Goal: Book appointment/travel/reservation

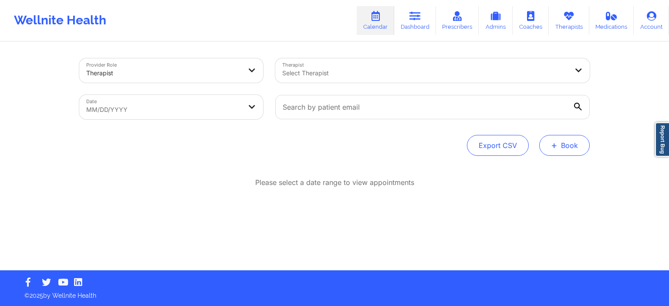
click at [562, 149] on button "+ Book" at bounding box center [564, 145] width 51 height 21
click at [551, 172] on button "Therapy Session" at bounding box center [550, 173] width 67 height 14
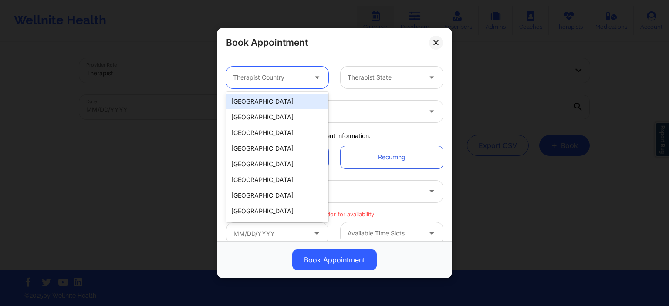
click at [280, 81] on div at bounding box center [270, 77] width 74 height 10
click at [272, 100] on div "[GEOGRAPHIC_DATA]" at bounding box center [277, 102] width 102 height 16
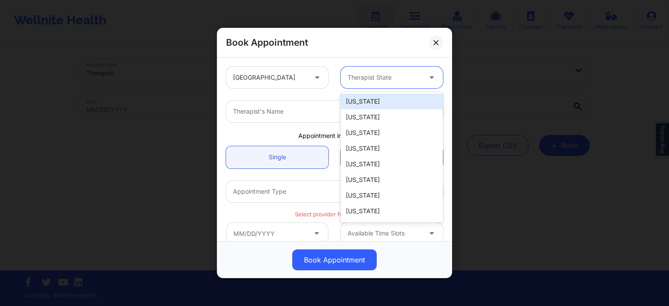
click at [395, 83] on div "Therapist State" at bounding box center [381, 78] width 81 height 22
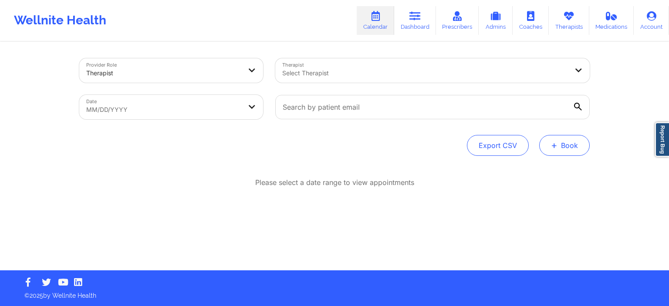
click at [564, 144] on button "+ Book" at bounding box center [564, 145] width 51 height 21
click at [550, 173] on button "Therapy Session" at bounding box center [550, 173] width 67 height 14
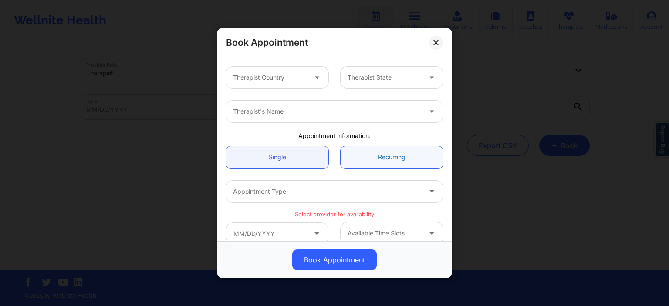
click at [386, 159] on link "Recurring" at bounding box center [392, 157] width 102 height 22
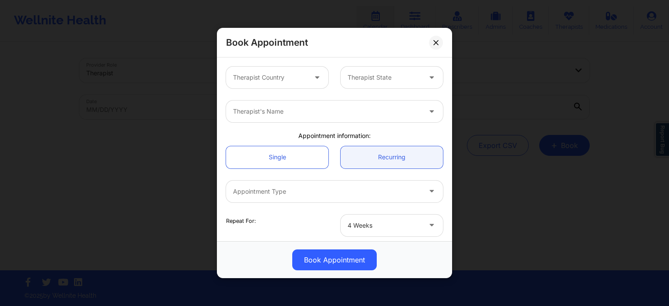
click at [290, 106] on div "Therapist's Name" at bounding box center [324, 112] width 196 height 22
click at [262, 80] on div at bounding box center [270, 77] width 74 height 10
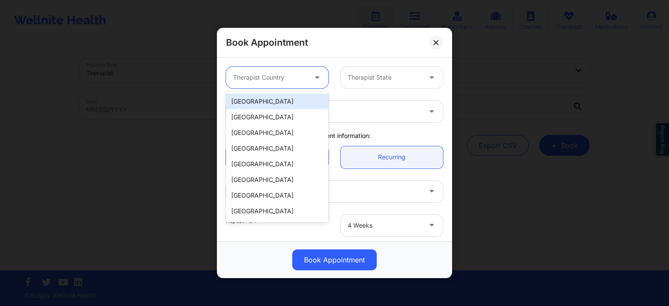
click at [260, 101] on div "[GEOGRAPHIC_DATA]" at bounding box center [277, 102] width 102 height 16
click at [372, 73] on div at bounding box center [385, 77] width 74 height 10
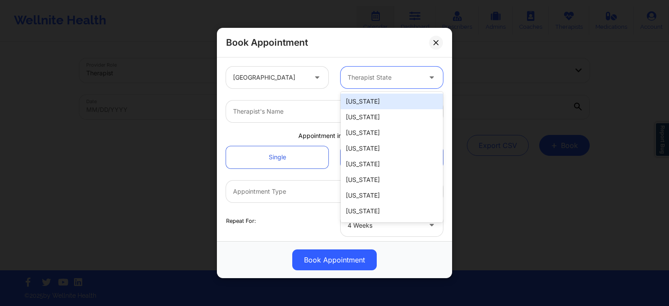
click at [362, 108] on div "[US_STATE]" at bounding box center [392, 102] width 102 height 16
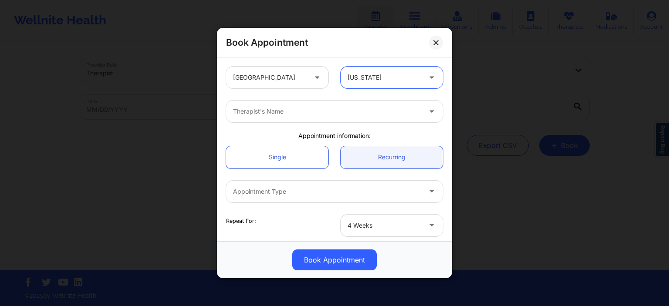
click at [290, 113] on div at bounding box center [327, 111] width 188 height 10
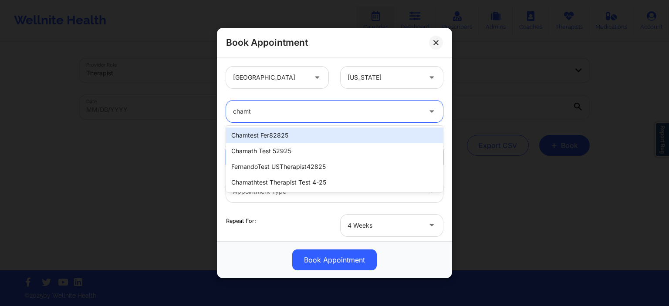
type input "cham"
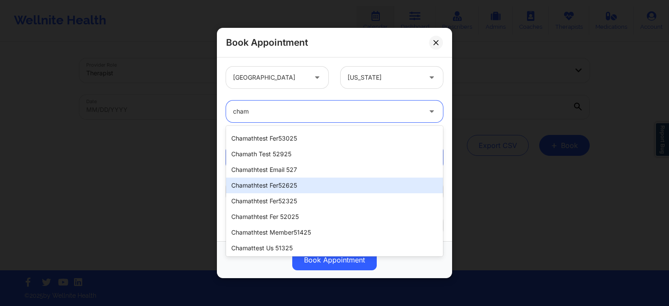
scroll to position [88, 0]
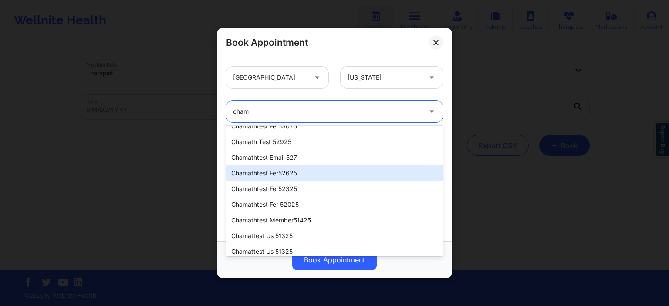
click at [304, 174] on div "chamathtest fer52625" at bounding box center [334, 173] width 217 height 16
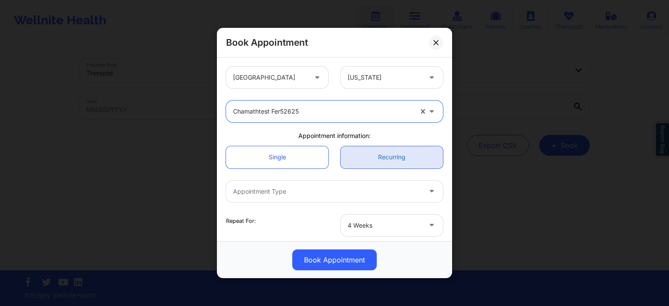
scroll to position [42, 0]
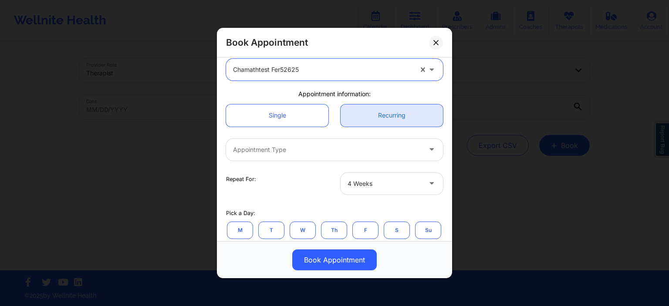
click at [377, 113] on link "Recurring" at bounding box center [392, 115] width 102 height 22
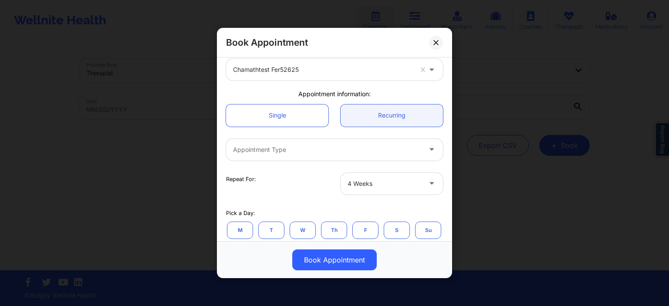
click at [327, 150] on div at bounding box center [327, 150] width 188 height 10
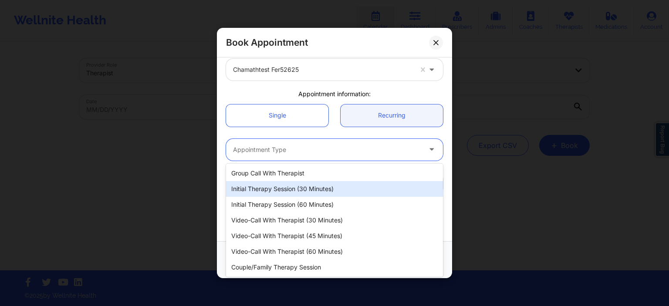
click at [290, 194] on div "Initial Therapy Session (30 minutes)" at bounding box center [334, 189] width 217 height 16
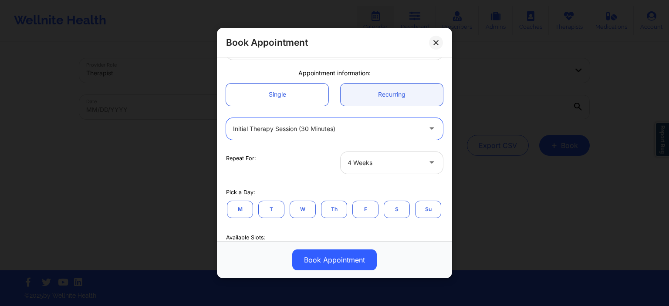
scroll to position [84, 0]
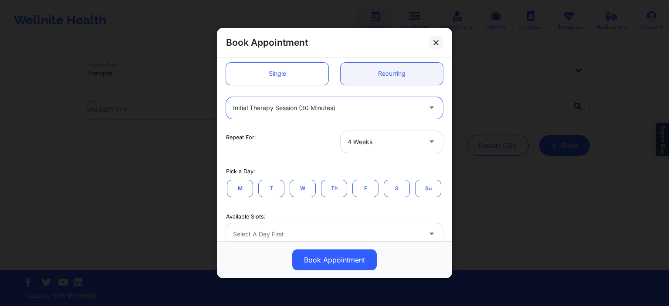
click at [384, 137] on div at bounding box center [385, 142] width 74 height 10
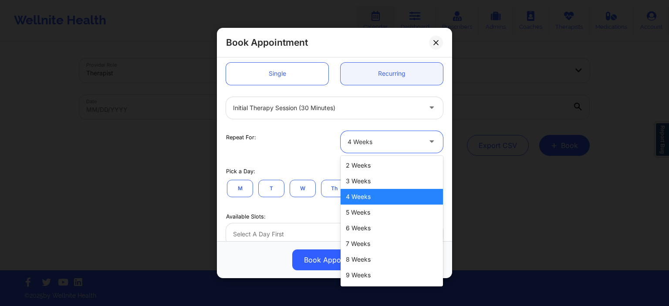
click at [370, 194] on div "4 Weeks" at bounding box center [392, 197] width 102 height 16
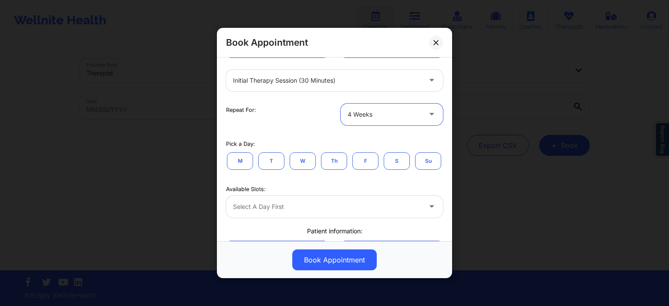
scroll to position [125, 0]
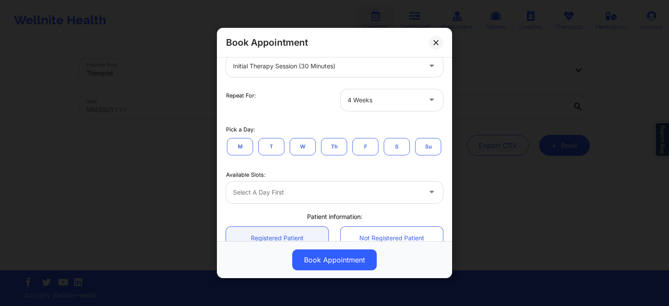
click at [426, 147] on button "Su" at bounding box center [428, 146] width 26 height 17
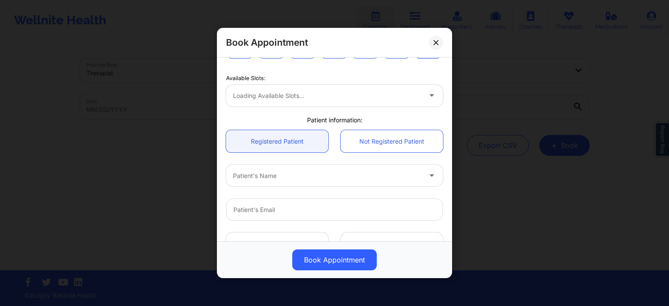
scroll to position [209, 0]
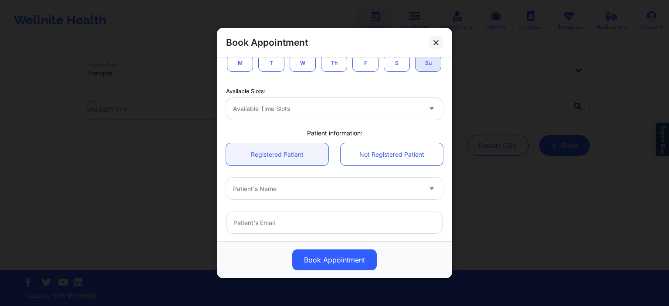
click at [298, 116] on div "Available Time Slots" at bounding box center [324, 109] width 196 height 22
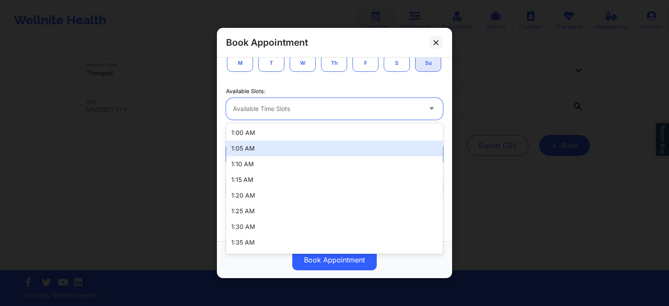
drag, startPoint x: 274, startPoint y: 133, endPoint x: 269, endPoint y: 149, distance: 15.9
click at [269, 149] on div "1:00 AM 1:05 AM 1:10 AM 1:15 AM 1:20 AM 1:25 AM 1:30 AM 1:35 AM 1:40 AM 1:45 AM…" at bounding box center [334, 188] width 217 height 131
click at [270, 149] on div "1:05 AM" at bounding box center [334, 149] width 217 height 16
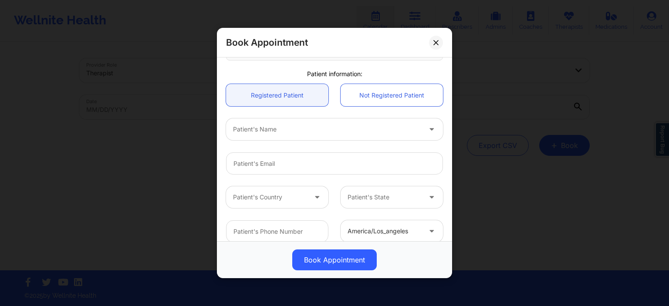
scroll to position [334, 0]
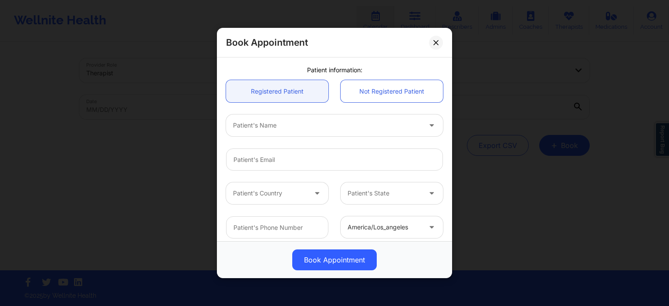
click at [341, 126] on div at bounding box center [327, 125] width 188 height 10
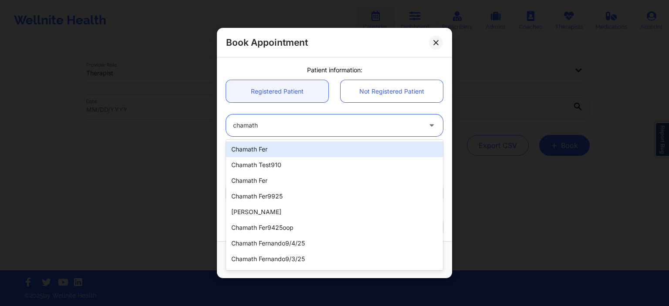
type input "chamath"
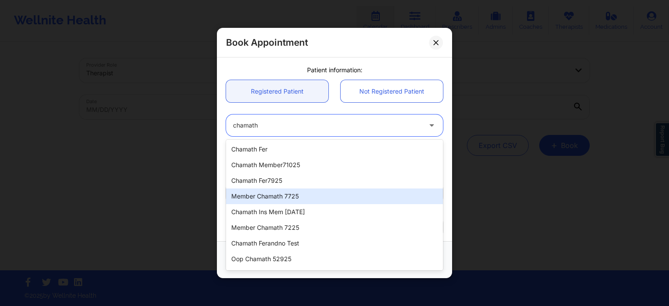
scroll to position [307, 0]
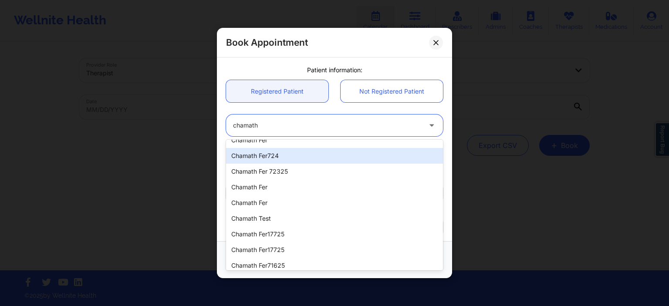
click at [271, 158] on div "Chamath Fer724" at bounding box center [334, 156] width 217 height 16
type input "cham72425@yopmail.com"
type input "+116282502474"
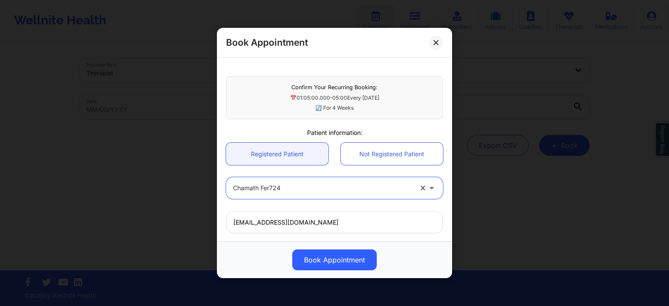
scroll to position [257, 0]
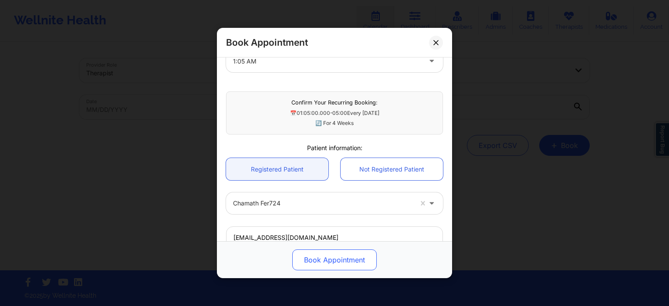
click at [337, 263] on button "Book Appointment" at bounding box center [334, 260] width 84 height 21
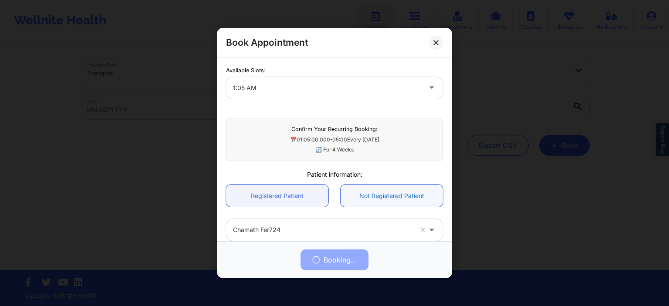
scroll to position [215, 0]
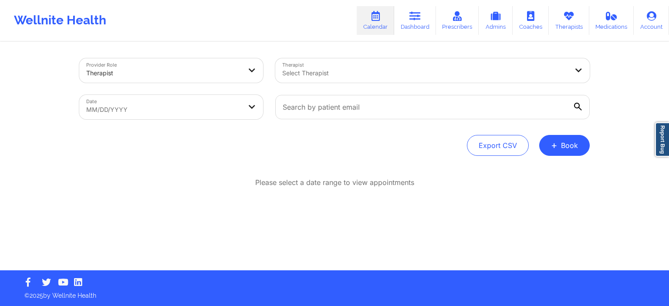
click at [332, 64] on div "Select Therapist" at bounding box center [422, 70] width 294 height 24
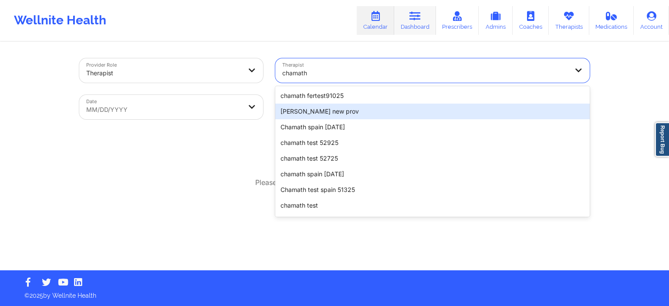
type input "chamath"
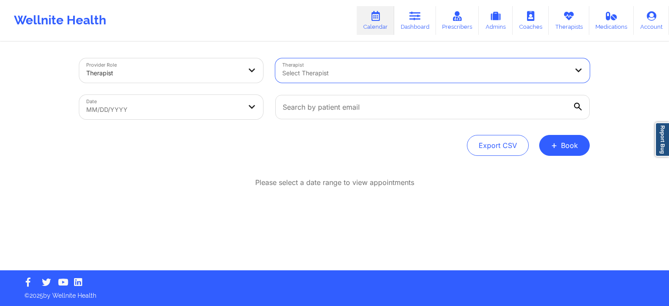
click at [324, 73] on div at bounding box center [425, 73] width 286 height 10
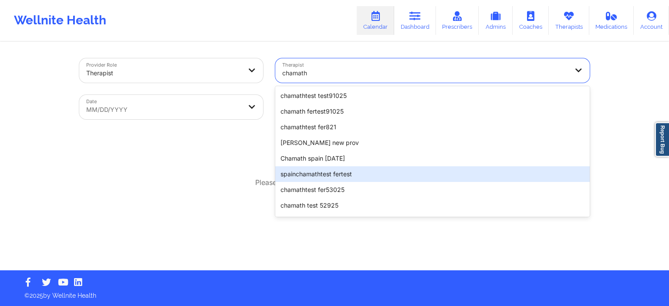
scroll to position [88, 0]
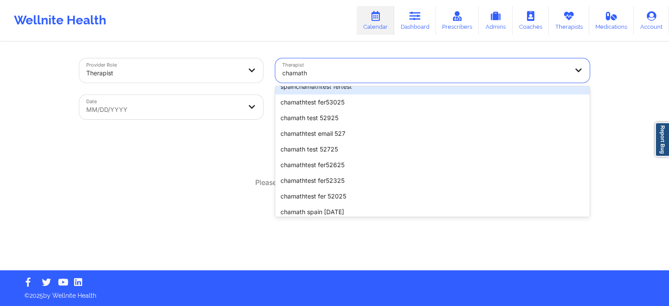
type input "chamath"
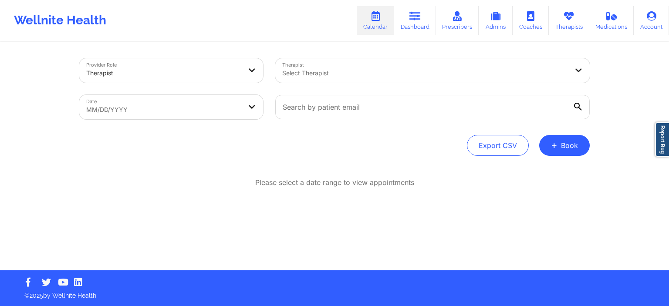
click at [294, 47] on div "Provider Role Therapist Therapist Select Therapist Date MM/DD/YYYY Export CSV +…" at bounding box center [334, 157] width 523 height 228
click at [550, 145] on button "+ Book" at bounding box center [564, 145] width 51 height 21
click at [556, 168] on button "Therapy Session" at bounding box center [550, 173] width 67 height 14
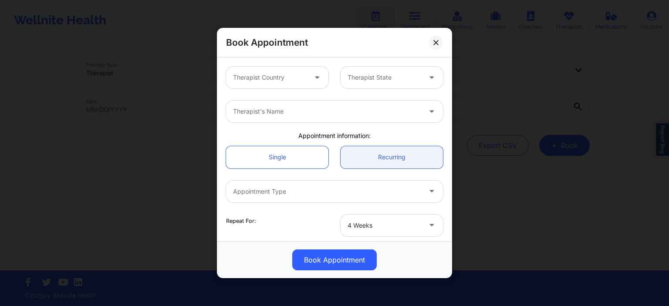
click at [290, 78] on div at bounding box center [270, 77] width 74 height 10
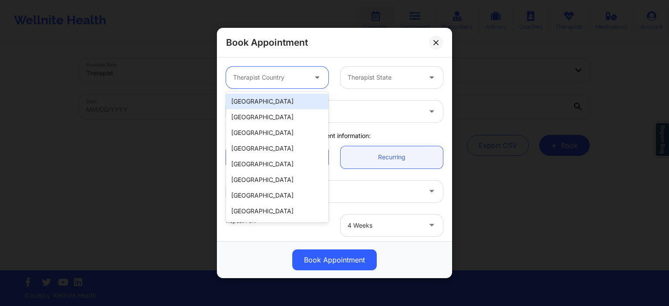
click at [266, 105] on div "[GEOGRAPHIC_DATA]" at bounding box center [277, 102] width 102 height 16
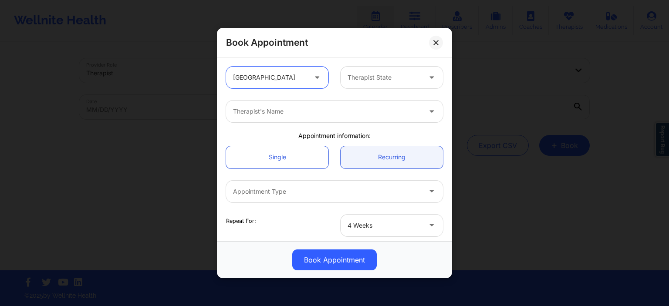
click at [389, 81] on div at bounding box center [385, 77] width 74 height 10
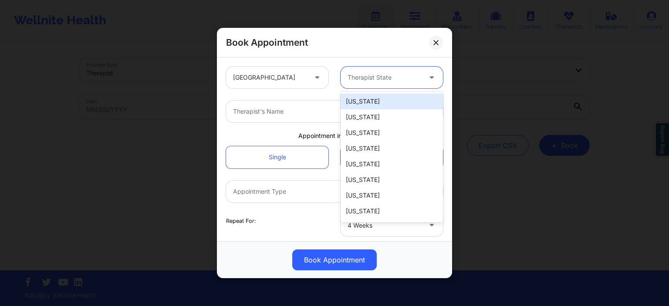
click at [388, 101] on div "[US_STATE]" at bounding box center [392, 102] width 102 height 16
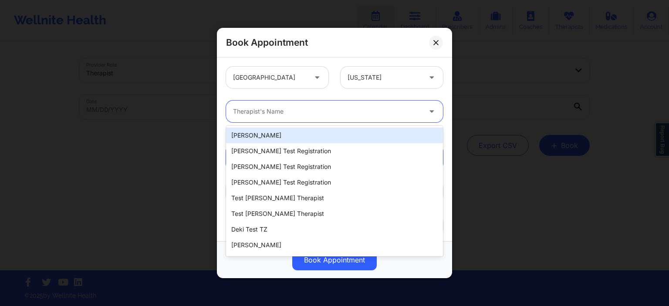
click at [299, 110] on div at bounding box center [327, 111] width 188 height 10
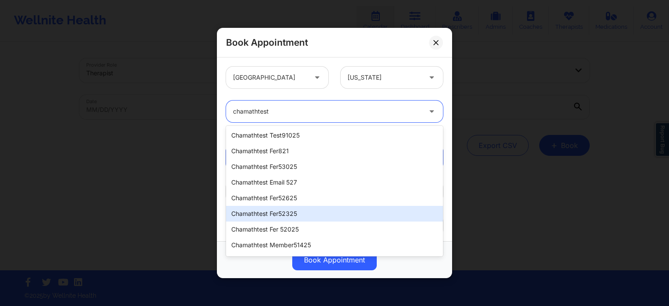
scroll to position [30, 0]
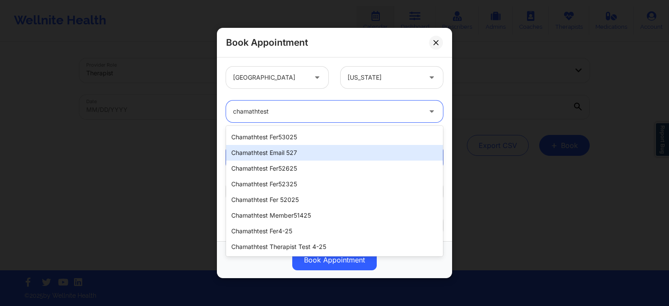
type input "chamathtest"
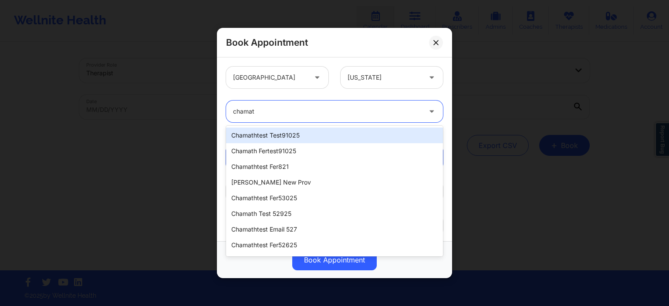
type input "chamath"
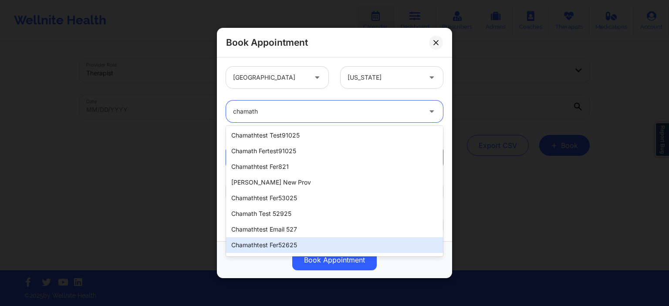
click at [322, 240] on div "chamathtest fer52625" at bounding box center [334, 245] width 217 height 16
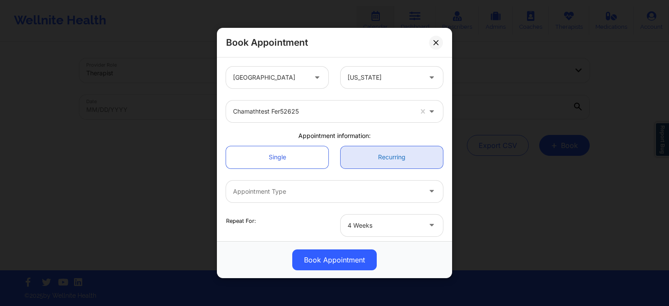
click at [375, 154] on link "Recurring" at bounding box center [392, 157] width 102 height 22
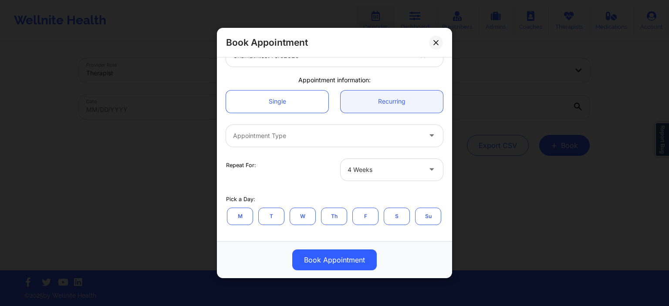
scroll to position [84, 0]
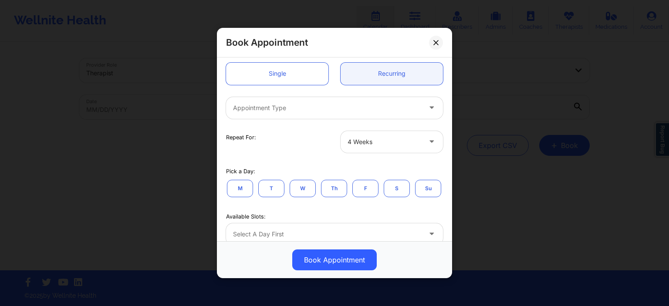
click at [292, 106] on div at bounding box center [327, 108] width 188 height 10
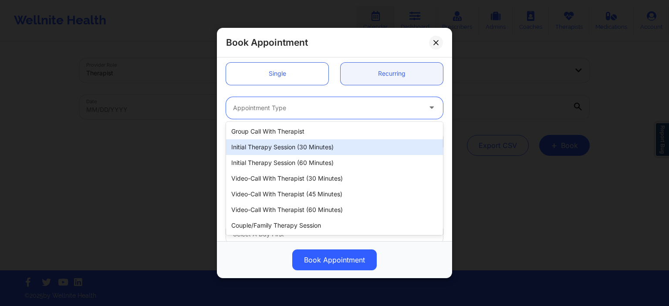
click at [284, 151] on div "Initial Therapy Session (30 minutes)" at bounding box center [334, 147] width 217 height 16
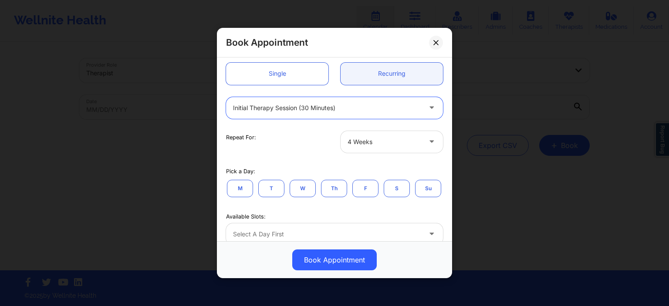
click at [384, 146] on div at bounding box center [385, 142] width 74 height 10
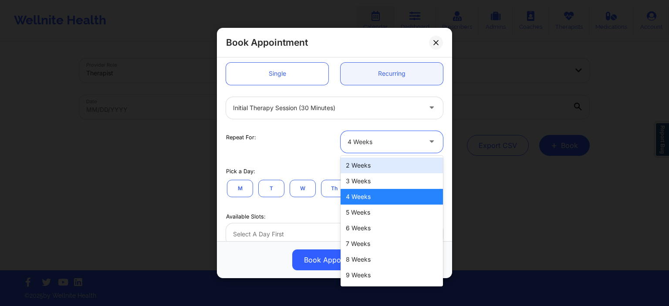
click at [377, 169] on div "2 Weeks" at bounding box center [392, 166] width 102 height 16
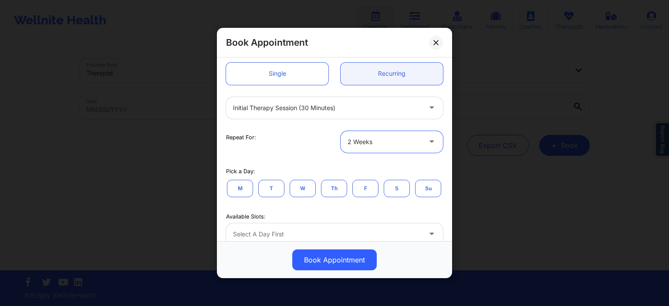
click at [402, 191] on button "S" at bounding box center [397, 187] width 26 height 17
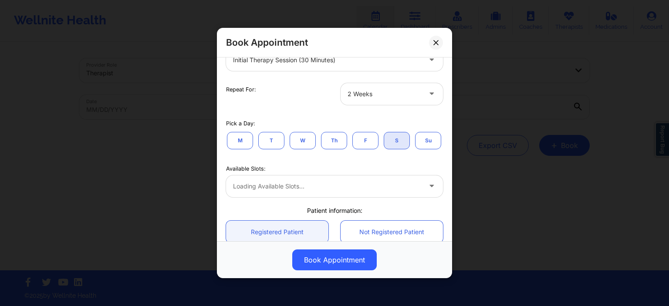
scroll to position [167, 0]
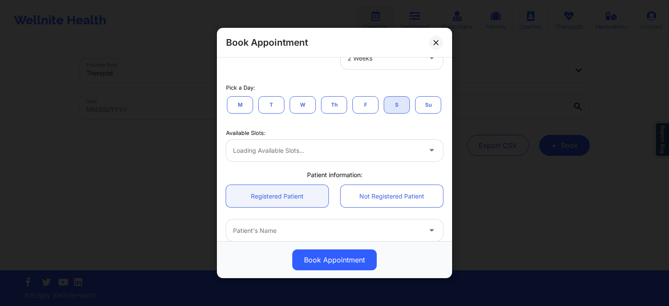
click at [311, 153] on div "Loading available slots..." at bounding box center [334, 151] width 217 height 22
click at [277, 154] on div at bounding box center [327, 150] width 188 height 10
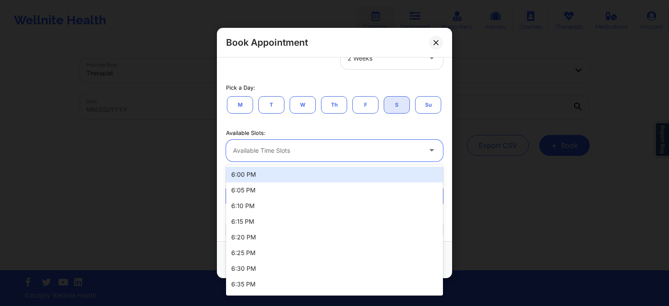
click at [277, 173] on div "6:00 PM" at bounding box center [334, 175] width 217 height 16
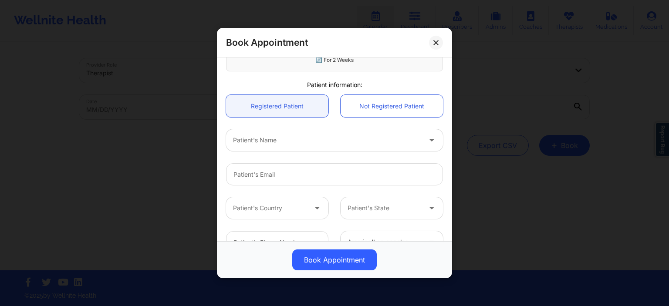
scroll to position [340, 0]
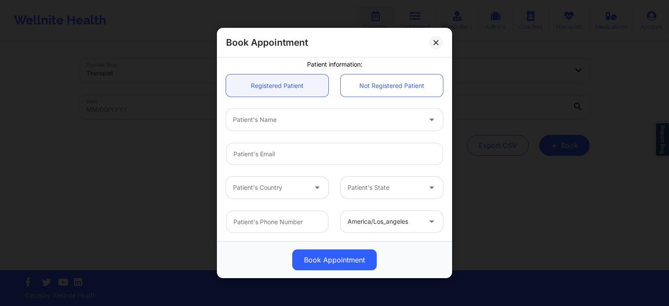
click at [297, 128] on div "Patient's Name" at bounding box center [324, 120] width 196 height 22
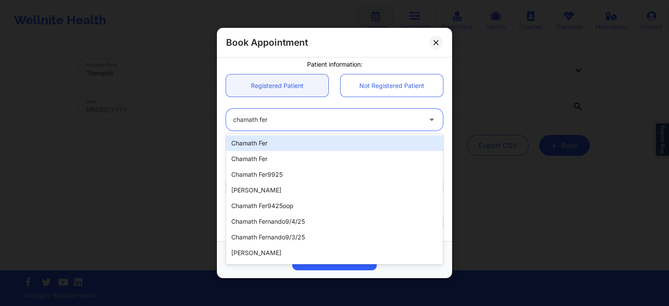
type input "chamath fer7"
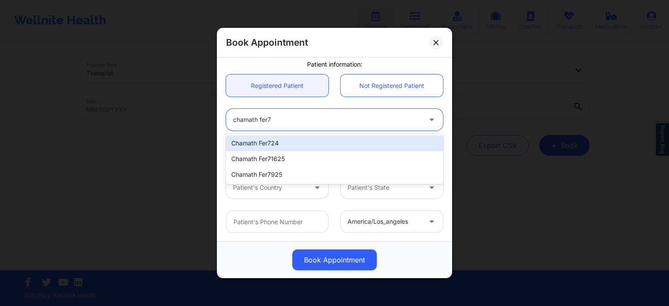
click at [293, 137] on div "Chamath Fer724" at bounding box center [334, 143] width 217 height 16
type input "cham72425@yopmail.com"
type input "+116282502474"
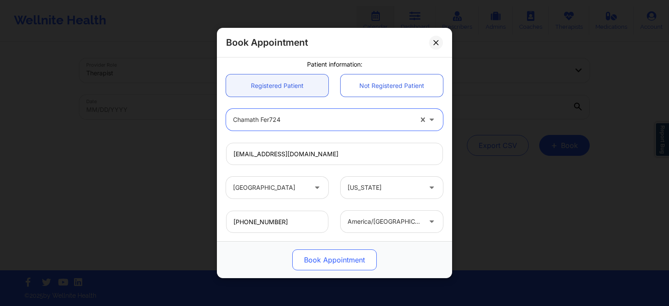
click at [358, 255] on button "Book Appointment" at bounding box center [334, 260] width 84 height 21
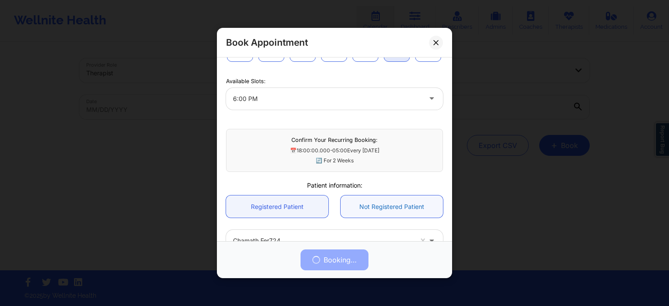
scroll to position [173, 0]
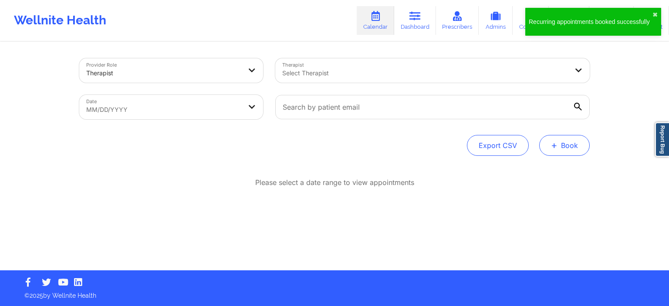
click at [579, 151] on button "+ Book" at bounding box center [564, 145] width 51 height 21
click at [531, 173] on button "Therapy Session" at bounding box center [550, 173] width 67 height 14
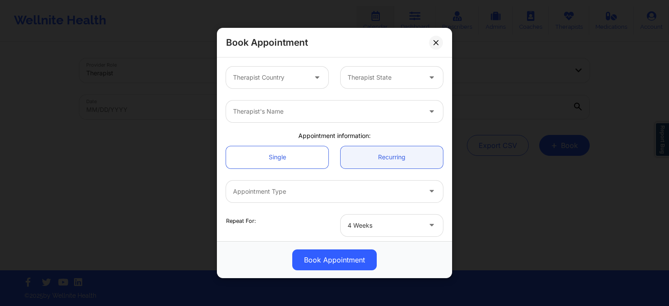
click at [253, 111] on div at bounding box center [327, 111] width 188 height 10
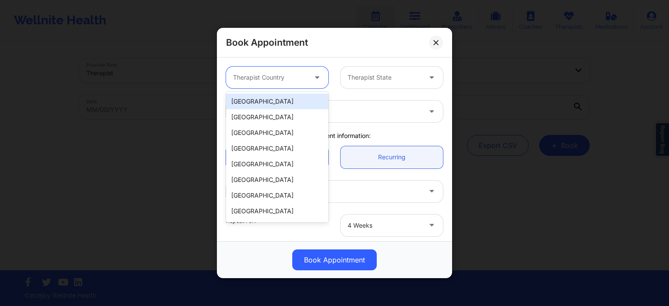
click at [263, 81] on div at bounding box center [270, 77] width 74 height 10
click at [263, 101] on div "[GEOGRAPHIC_DATA]" at bounding box center [277, 102] width 102 height 16
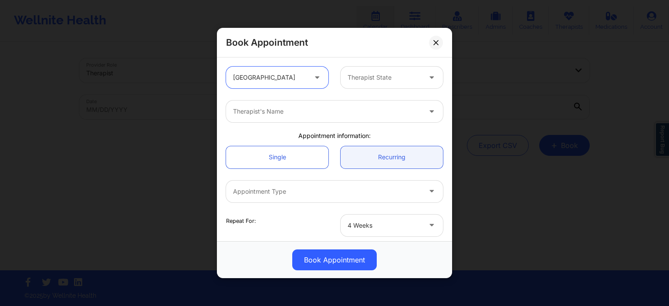
click at [388, 83] on div "Therapist State" at bounding box center [381, 78] width 81 height 22
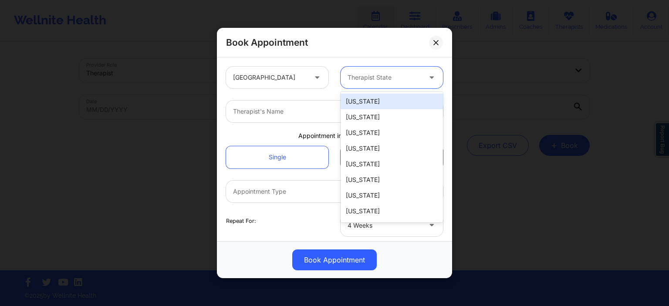
click at [375, 100] on div "[US_STATE]" at bounding box center [392, 102] width 102 height 16
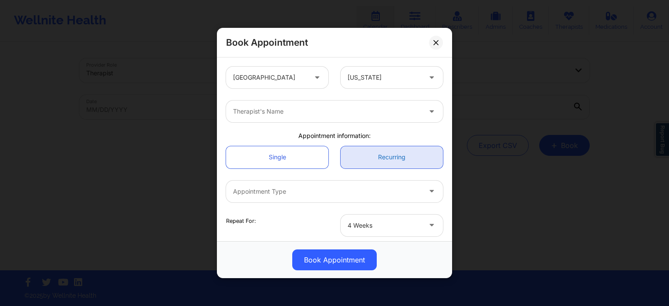
click at [384, 159] on link "Recurring" at bounding box center [392, 157] width 102 height 22
click at [322, 111] on div at bounding box center [327, 111] width 188 height 10
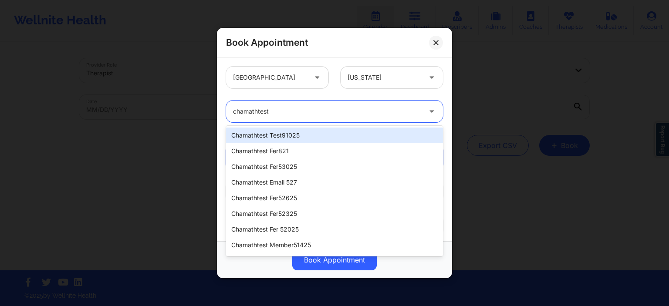
type input "chamathtest"
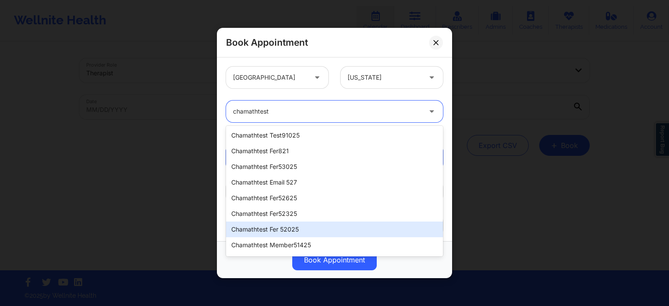
scroll to position [30, 0]
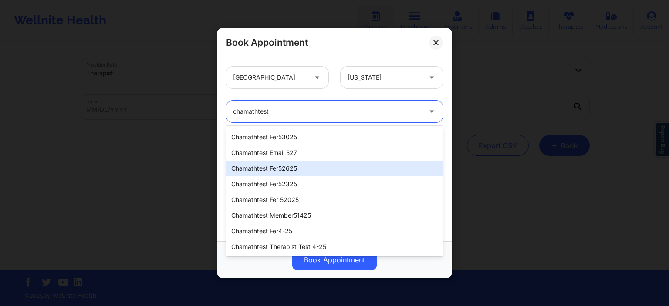
click at [299, 168] on div "chamathtest fer52625" at bounding box center [334, 169] width 217 height 16
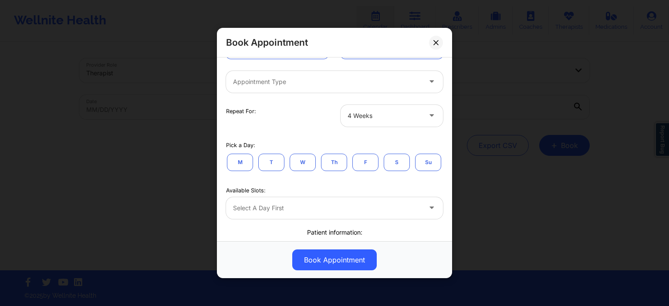
scroll to position [84, 0]
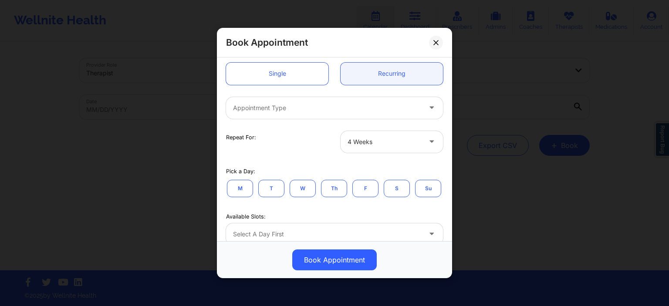
click at [298, 109] on div at bounding box center [327, 108] width 188 height 10
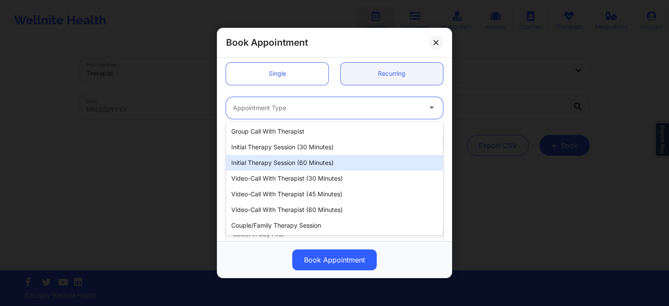
click at [336, 166] on div "Initial Therapy Session (60 minutes)" at bounding box center [334, 163] width 217 height 16
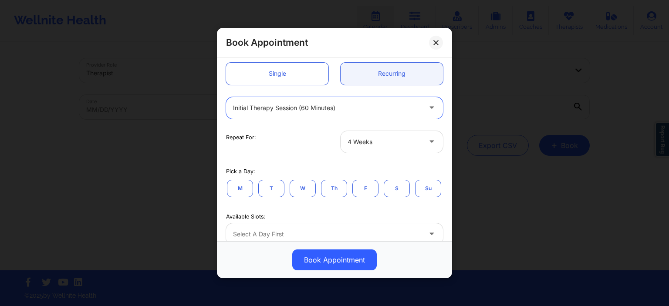
click at [394, 146] on div at bounding box center [385, 142] width 74 height 10
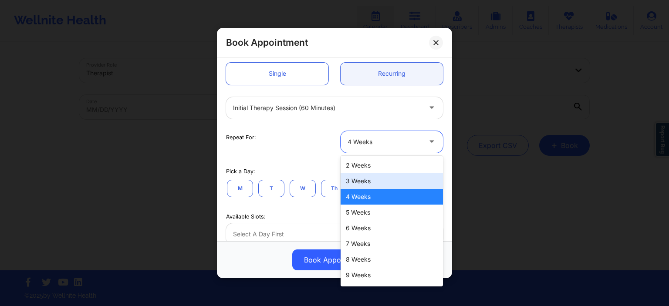
click at [390, 181] on div "3 Weeks" at bounding box center [392, 181] width 102 height 16
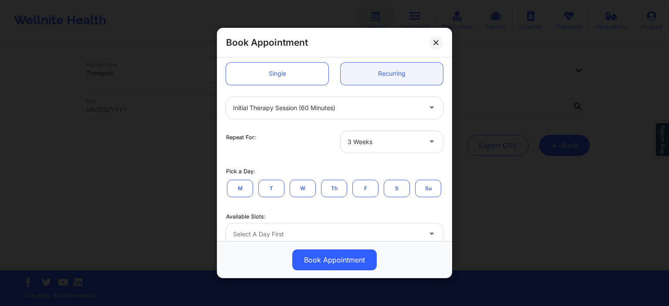
click at [371, 187] on button "F" at bounding box center [365, 187] width 26 height 17
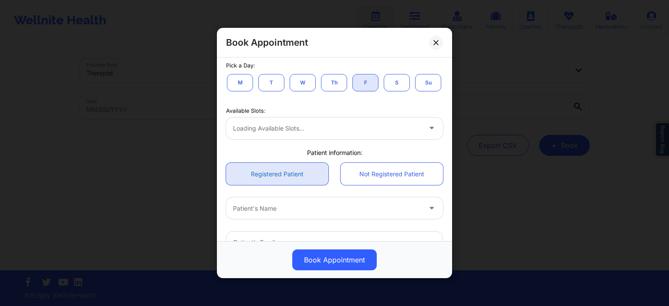
scroll to position [209, 0]
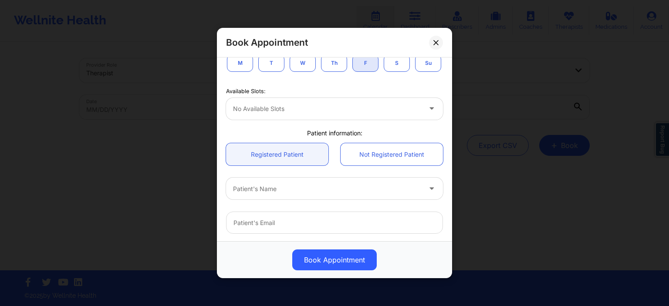
click at [305, 110] on div at bounding box center [327, 109] width 188 height 10
click at [386, 108] on div at bounding box center [327, 109] width 188 height 10
click at [386, 114] on div "No available slots" at bounding box center [324, 109] width 196 height 22
click at [420, 114] on div at bounding box center [327, 109] width 188 height 10
click at [431, 109] on icon at bounding box center [431, 106] width 9 height 7
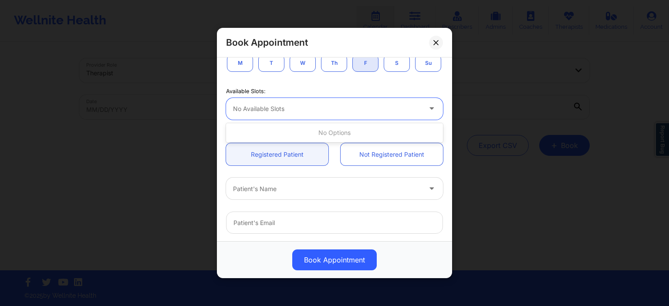
click at [385, 112] on div at bounding box center [327, 109] width 188 height 10
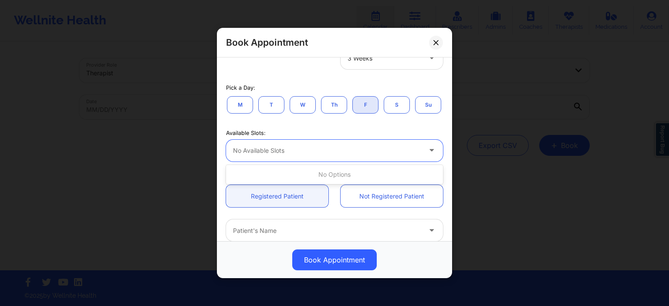
click at [360, 137] on div "Available Slots: Use Up and Down to choose options, press Enter to select the c…" at bounding box center [334, 143] width 229 height 35
click at [325, 165] on div "Available Slots: No available slots" at bounding box center [334, 143] width 229 height 47
click at [328, 158] on div "No available slots" at bounding box center [324, 151] width 196 height 22
click at [378, 129] on div "Available Slots:" at bounding box center [334, 133] width 217 height 8
click at [365, 149] on div at bounding box center [327, 150] width 188 height 10
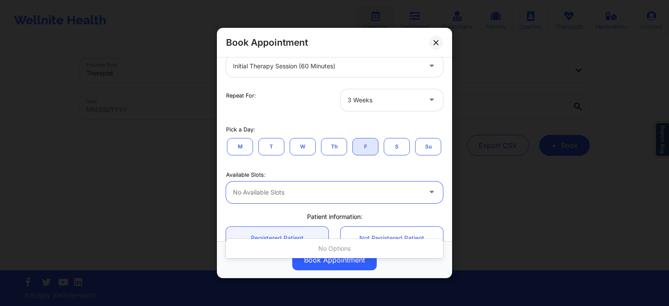
scroll to position [84, 0]
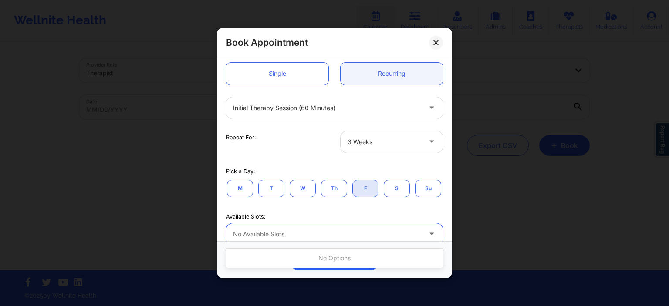
click at [363, 148] on div "3 Weeks" at bounding box center [385, 142] width 74 height 22
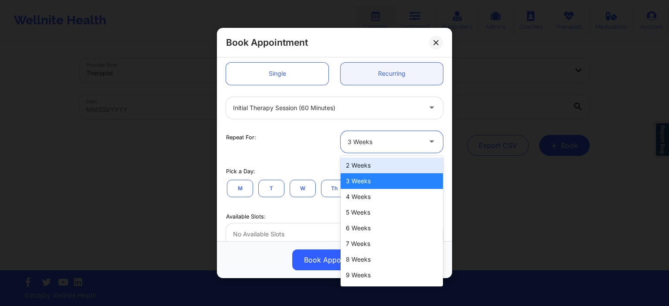
click at [338, 107] on div at bounding box center [327, 108] width 188 height 10
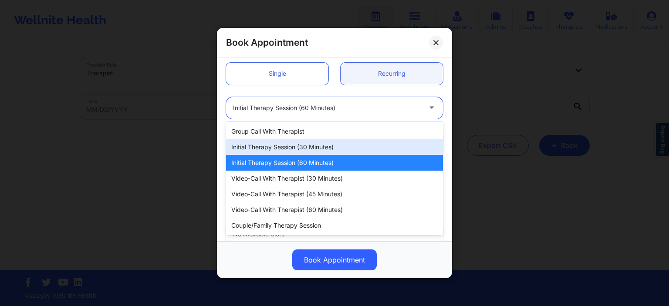
click at [331, 146] on div "Initial Therapy Session (30 minutes)" at bounding box center [334, 147] width 217 height 16
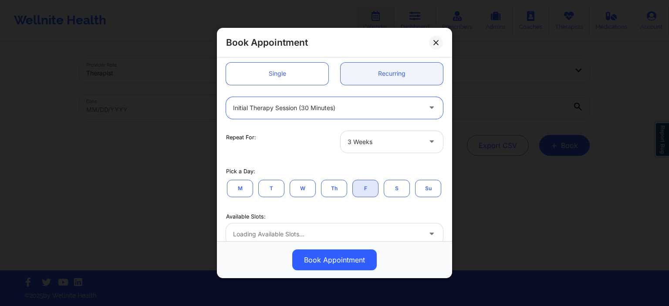
scroll to position [209, 0]
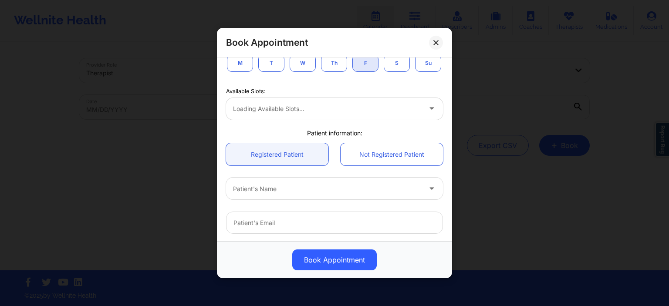
click at [346, 112] on div "Loading available slots..." at bounding box center [334, 109] width 217 height 22
click at [348, 109] on div "Loading available slots..." at bounding box center [334, 109] width 217 height 22
click at [428, 109] on div "Loading available slots..." at bounding box center [334, 109] width 217 height 22
click at [411, 110] on div "Loading available slots..." at bounding box center [334, 109] width 217 height 22
click at [392, 63] on button "S" at bounding box center [397, 62] width 26 height 17
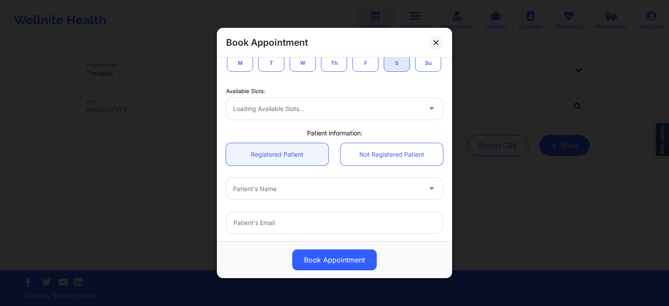
click at [368, 63] on button "F" at bounding box center [365, 62] width 26 height 17
click at [364, 118] on div "No available slots" at bounding box center [324, 109] width 196 height 22
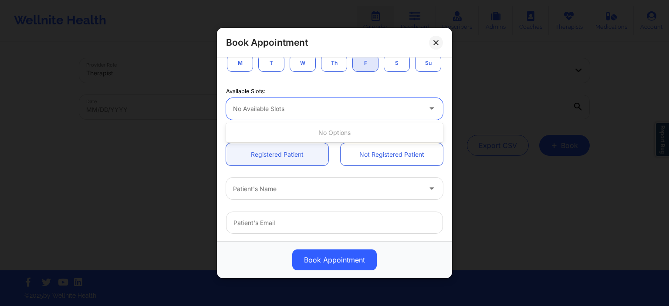
click at [364, 115] on div "No available slots" at bounding box center [324, 109] width 196 height 22
click at [365, 113] on div at bounding box center [327, 109] width 188 height 10
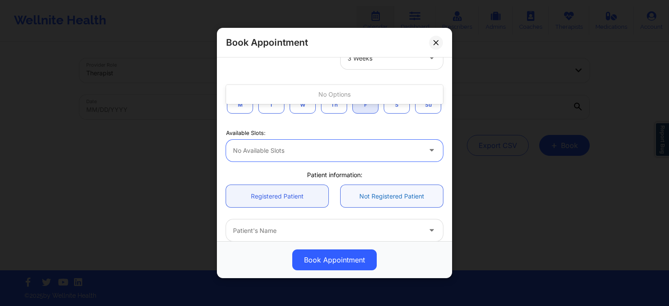
scroll to position [251, 0]
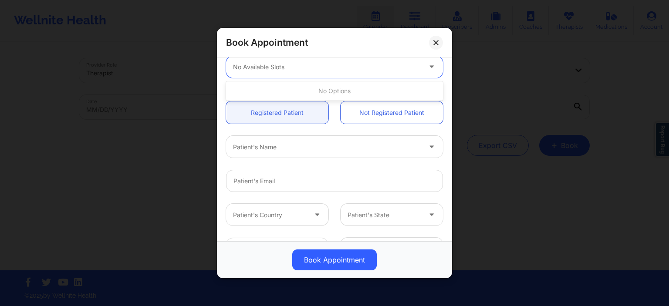
click at [355, 67] on div at bounding box center [327, 67] width 188 height 10
click at [325, 133] on div "Patient's Name" at bounding box center [334, 147] width 229 height 34
drag, startPoint x: 435, startPoint y: 46, endPoint x: 276, endPoint y: 3, distance: 164.2
click at [435, 45] on button at bounding box center [436, 42] width 14 height 14
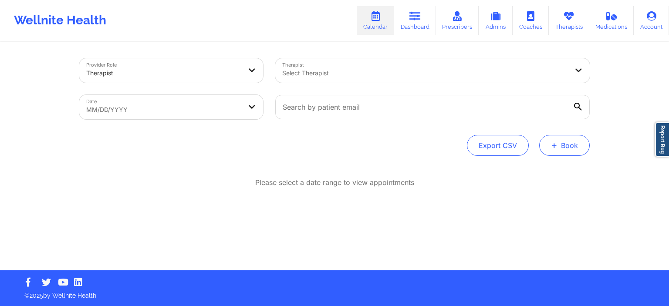
click at [576, 149] on button "+ Book" at bounding box center [564, 145] width 51 height 21
click at [561, 169] on button "Therapy Session" at bounding box center [550, 173] width 67 height 14
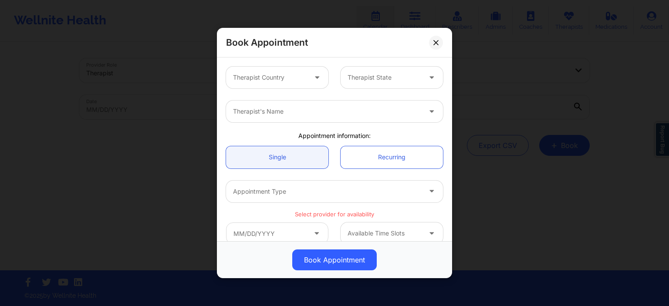
click at [285, 76] on div at bounding box center [270, 77] width 74 height 10
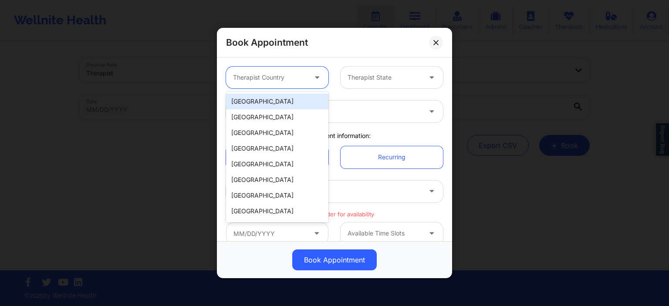
click at [261, 106] on div "[GEOGRAPHIC_DATA]" at bounding box center [277, 102] width 102 height 16
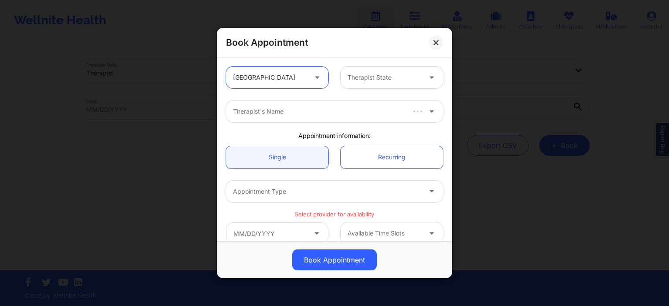
click at [363, 80] on div at bounding box center [385, 77] width 74 height 10
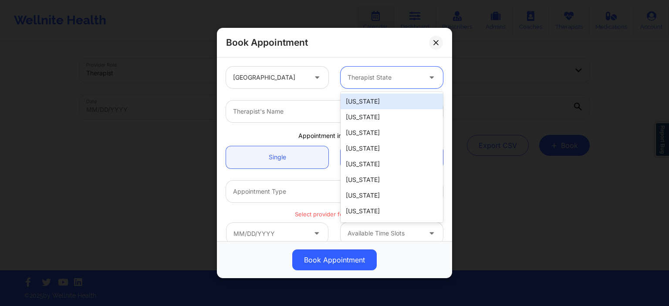
click at [370, 106] on div "[US_STATE]" at bounding box center [392, 102] width 102 height 16
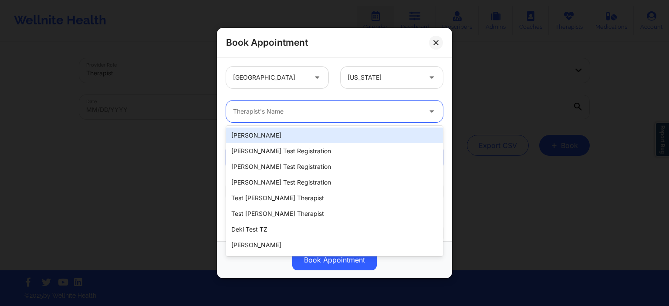
click at [315, 113] on div at bounding box center [327, 111] width 188 height 10
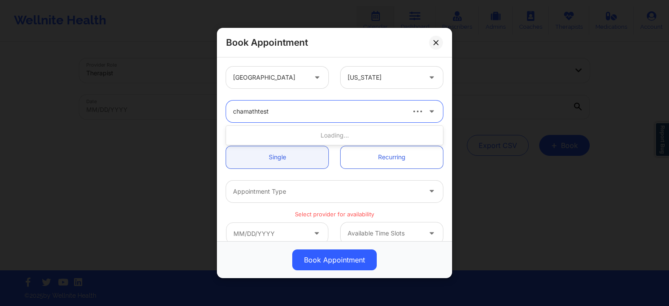
type input "chamathtest"
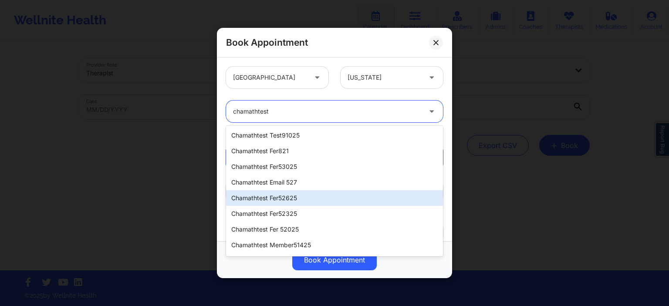
click at [304, 199] on div "chamathtest fer52625" at bounding box center [334, 198] width 217 height 16
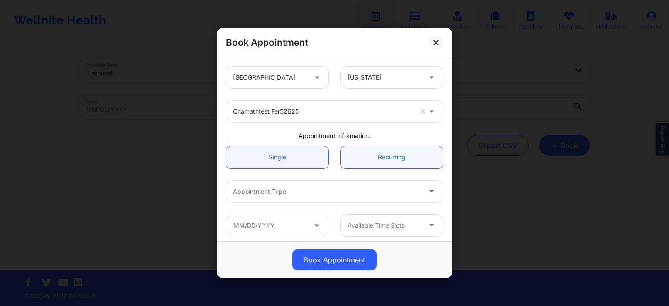
click at [393, 160] on link "Recurring" at bounding box center [392, 157] width 102 height 22
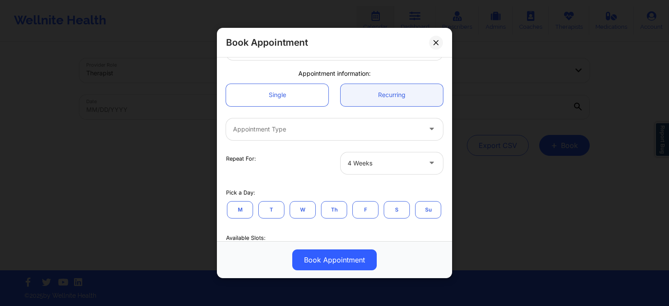
scroll to position [84, 0]
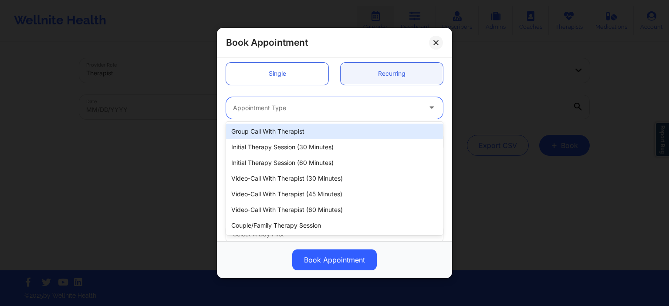
click at [317, 107] on div at bounding box center [327, 108] width 188 height 10
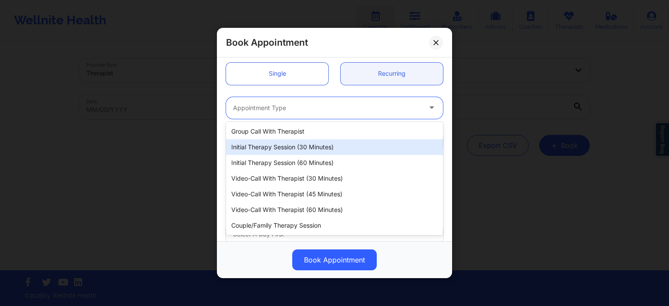
click at [294, 150] on div "Initial Therapy Session (30 minutes)" at bounding box center [334, 147] width 217 height 16
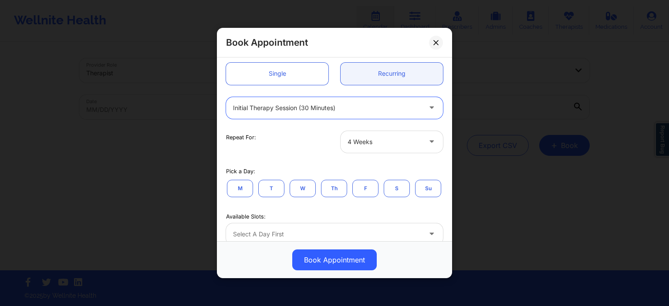
click at [368, 146] on div at bounding box center [385, 142] width 74 height 10
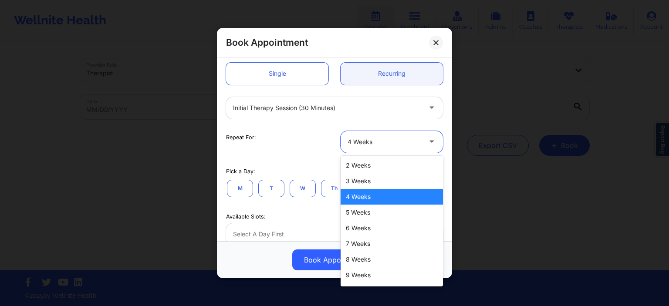
click at [373, 194] on div "4 Weeks" at bounding box center [392, 197] width 102 height 16
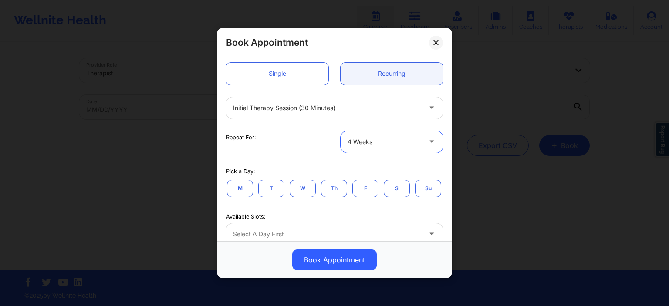
click at [372, 189] on button "F" at bounding box center [365, 187] width 26 height 17
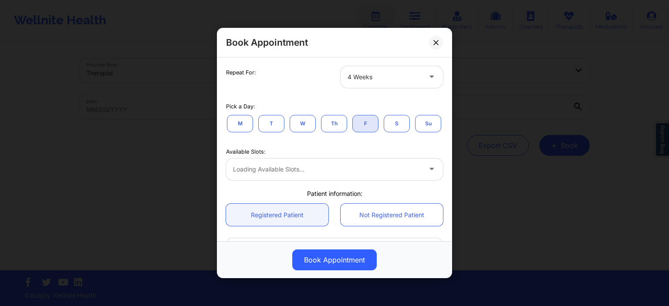
scroll to position [167, 0]
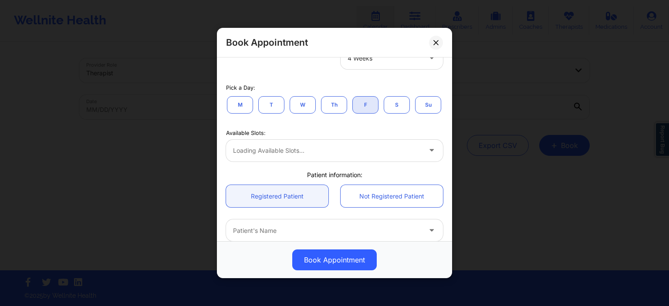
click at [317, 156] on div "Loading available slots..." at bounding box center [334, 151] width 217 height 22
click at [317, 155] on div "Loading available slots..." at bounding box center [334, 151] width 217 height 22
click at [318, 155] on div "Loading available slots..." at bounding box center [334, 151] width 217 height 22
click at [367, 153] on div at bounding box center [327, 150] width 188 height 10
click at [365, 133] on div "Available Slots:" at bounding box center [334, 133] width 217 height 8
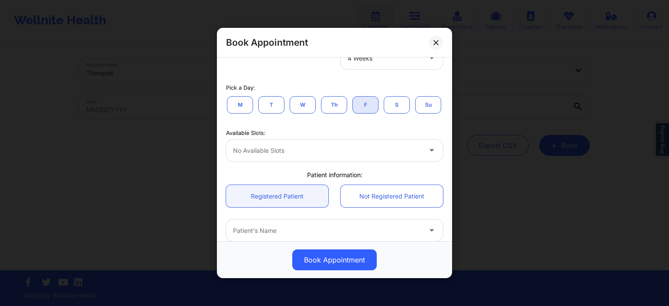
click at [331, 102] on button "Th" at bounding box center [334, 104] width 26 height 17
click at [329, 145] on div "Loading available slots..." at bounding box center [334, 151] width 217 height 22
click at [330, 149] on div "Loading available slots..." at bounding box center [334, 151] width 217 height 22
click at [391, 156] on div "Loading available slots..." at bounding box center [334, 151] width 217 height 22
click at [390, 156] on div "Loading available slots..." at bounding box center [334, 151] width 217 height 22
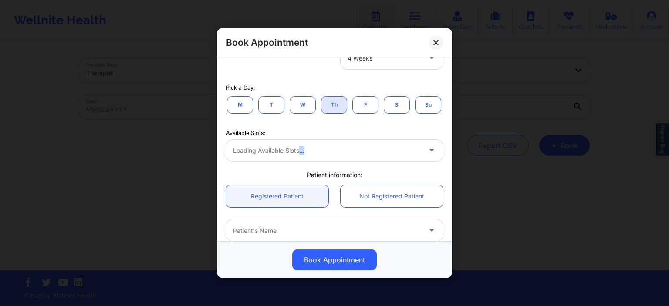
click at [389, 156] on div "Loading available slots..." at bounding box center [334, 151] width 217 height 22
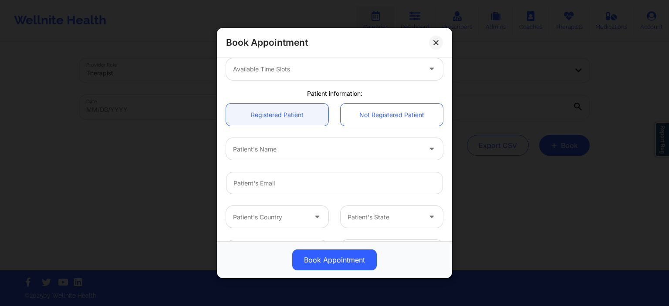
scroll to position [251, 0]
click at [407, 149] on div at bounding box center [327, 147] width 188 height 10
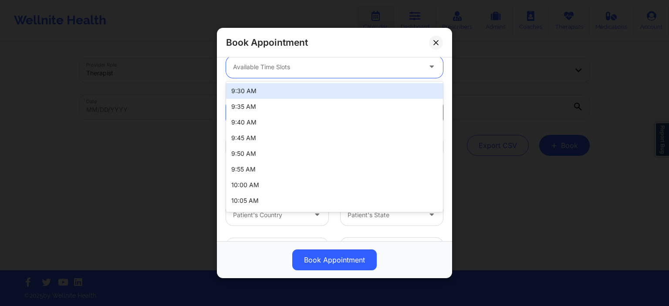
click at [321, 64] on div at bounding box center [327, 67] width 188 height 10
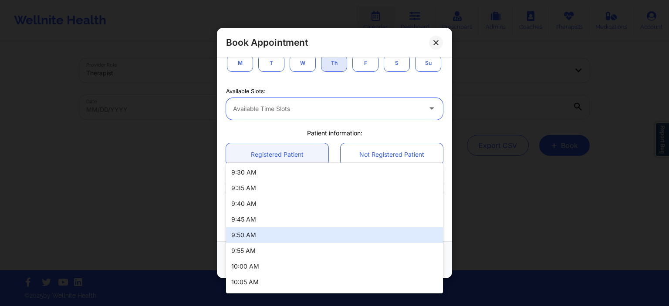
scroll to position [167, 0]
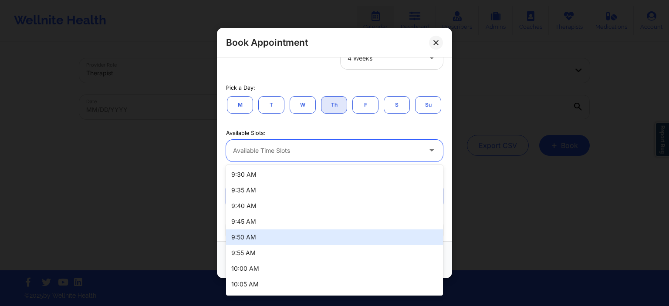
click at [371, 108] on button "F" at bounding box center [365, 104] width 26 height 17
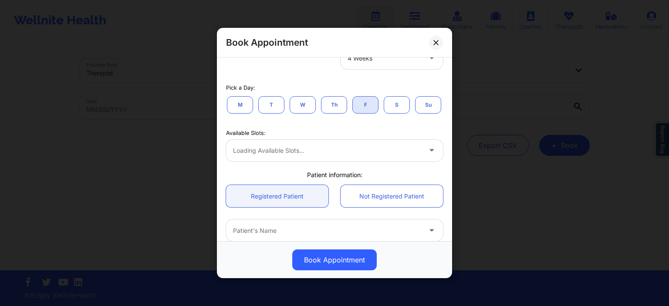
click at [317, 146] on div "Loading available slots..." at bounding box center [334, 151] width 217 height 22
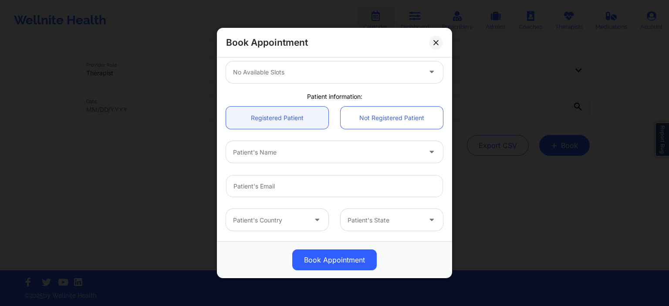
scroll to position [251, 0]
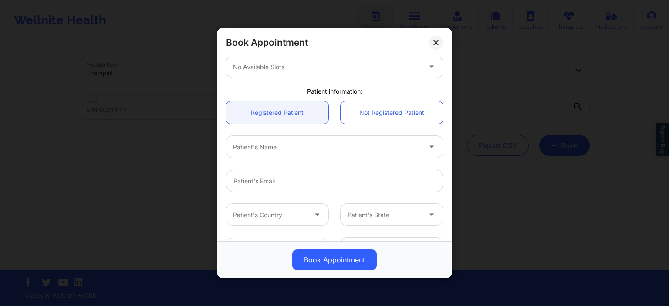
click at [285, 70] on div at bounding box center [327, 67] width 188 height 10
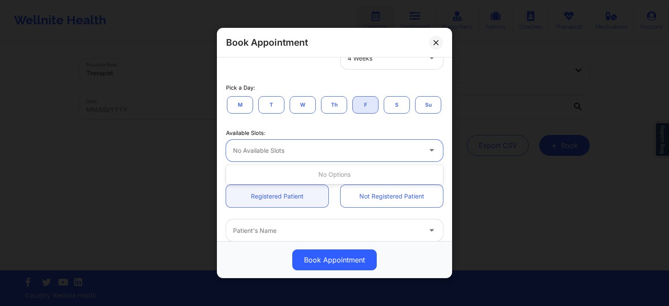
click at [340, 105] on button "Th" at bounding box center [334, 104] width 26 height 17
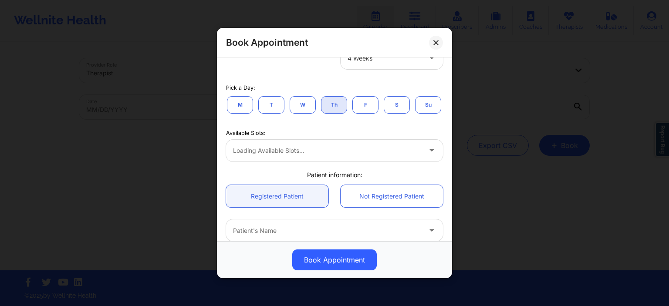
click at [321, 151] on div "Loading available slots..." at bounding box center [334, 151] width 217 height 22
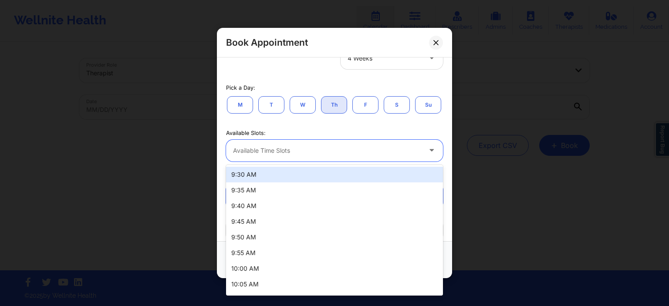
click at [438, 154] on div at bounding box center [432, 151] width 21 height 22
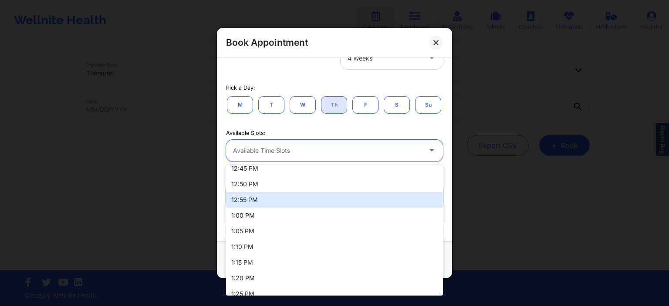
scroll to position [527, 0]
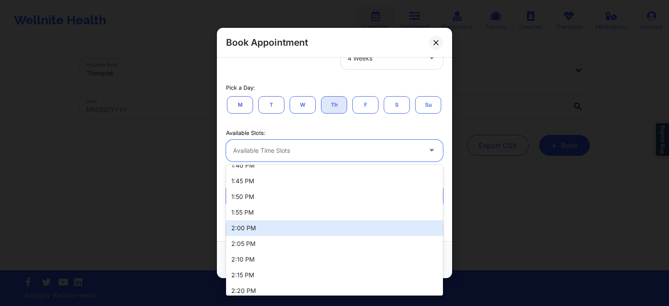
click at [255, 231] on div "2:00 PM" at bounding box center [334, 228] width 217 height 16
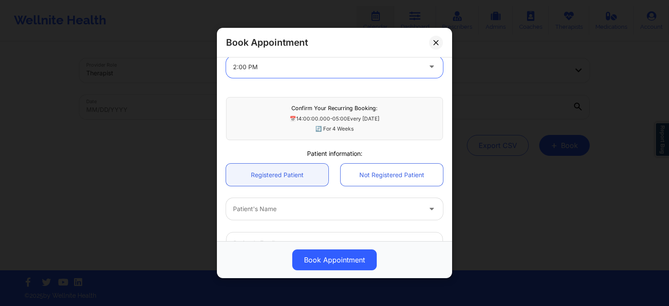
scroll to position [293, 0]
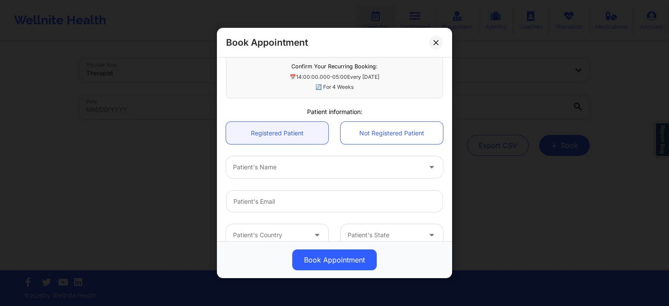
click at [292, 172] on div "Patient's Name" at bounding box center [324, 167] width 196 height 22
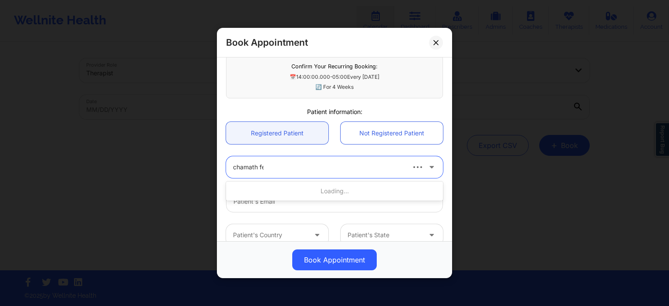
type input "chamath fer"
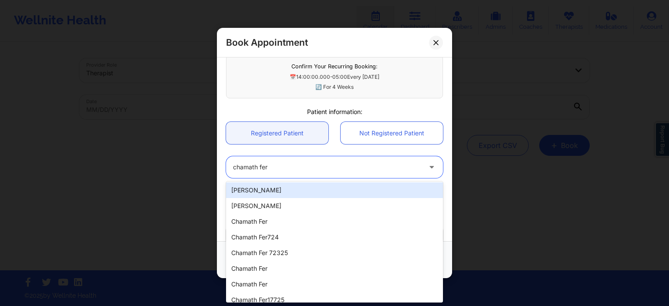
scroll to position [176, 0]
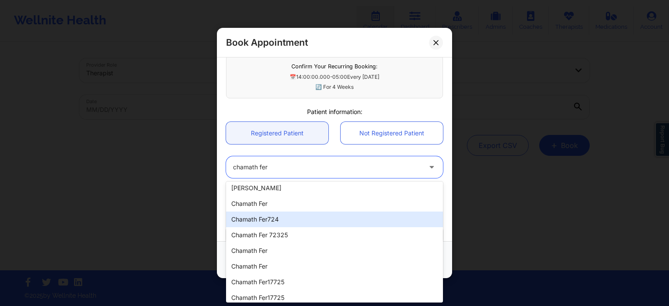
click at [291, 220] on div "Chamath Fer724" at bounding box center [334, 220] width 217 height 16
type input "cham72425@yopmail.com"
type input "+116282502474"
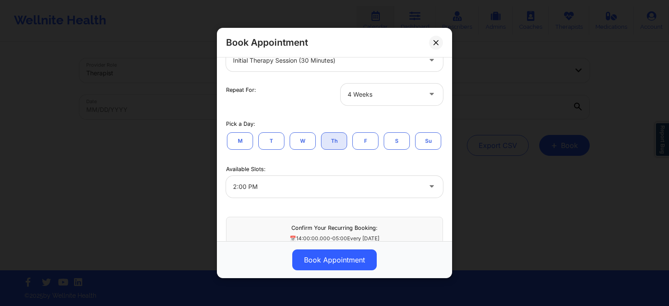
scroll to position [257, 0]
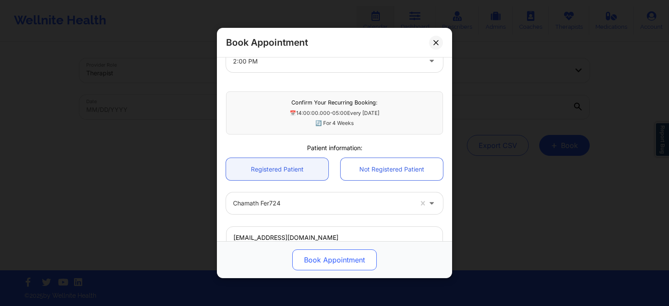
click at [348, 264] on button "Book Appointment" at bounding box center [334, 260] width 84 height 21
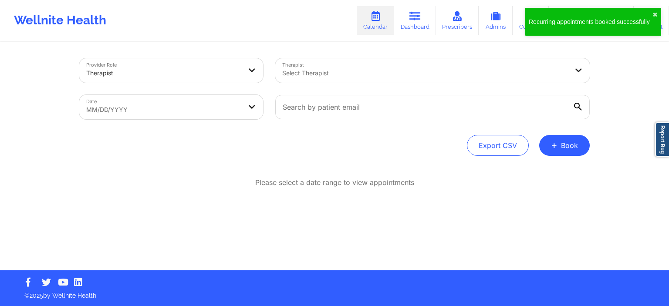
click at [347, 70] on div at bounding box center [425, 73] width 286 height 10
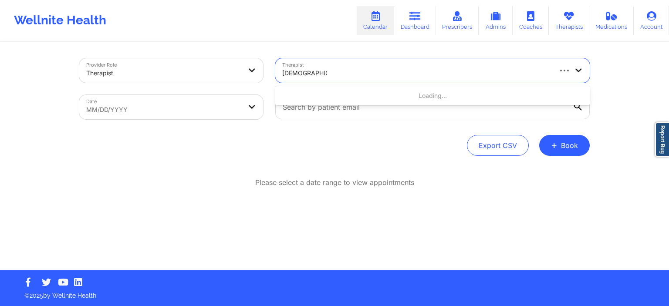
type input "chamathtest fer"
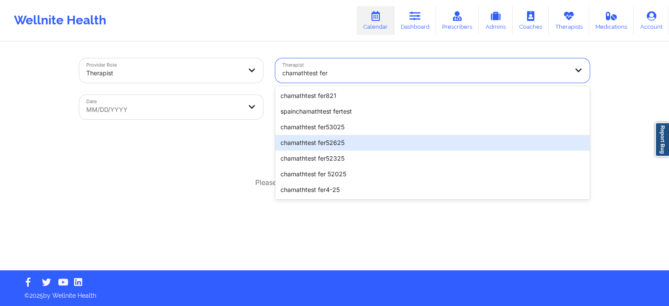
click at [348, 150] on div "chamathtest fer52625" at bounding box center [432, 143] width 314 height 16
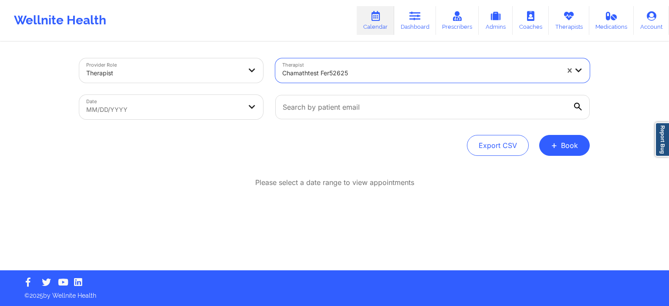
click at [190, 111] on body "Wellnite Health Calendar Dashboard Prescribers Admins Coaches Therapists Medica…" at bounding box center [334, 153] width 669 height 306
select select "2025-8"
select select "2025-9"
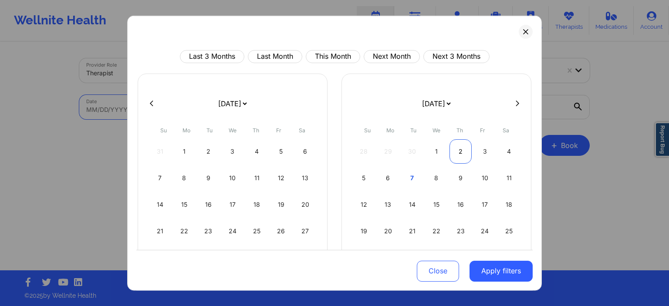
click at [459, 156] on div "2" at bounding box center [460, 151] width 22 height 24
select select "2025-9"
select select "2025-10"
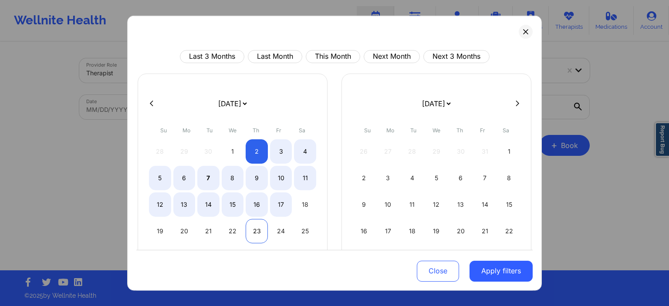
select select "2025-9"
select select "2025-10"
select select "2025-9"
select select "2025-10"
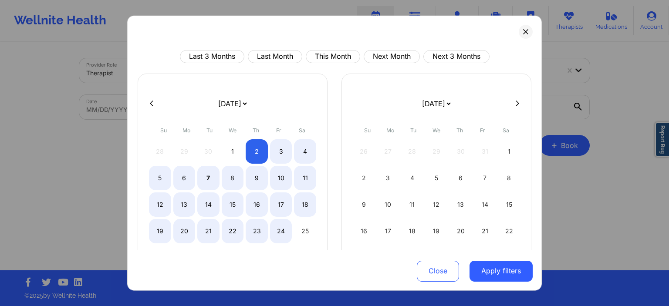
select select "2025-9"
select select "2025-10"
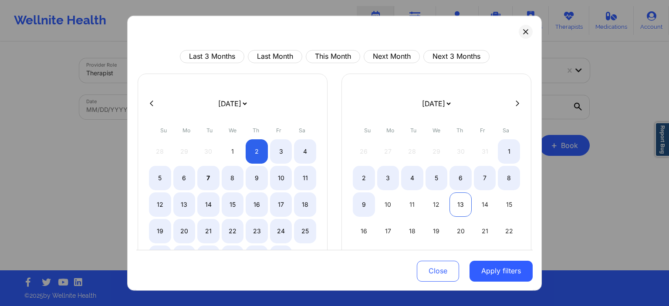
select select "2025-9"
select select "2025-10"
click at [460, 200] on div "13" at bounding box center [460, 204] width 22 height 24
select select "2025-9"
select select "2025-10"
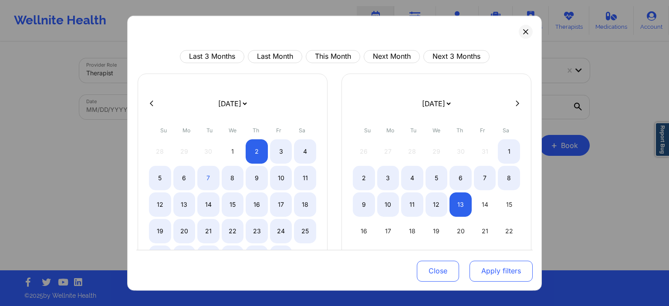
click at [486, 269] on button "Apply filters" at bounding box center [500, 271] width 63 height 21
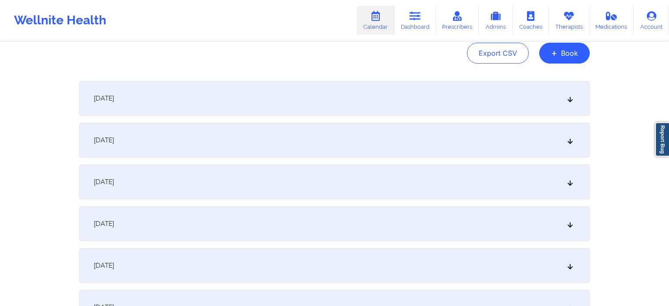
scroll to position [92, 0]
click at [195, 132] on div "October 3, 2025" at bounding box center [334, 140] width 510 height 35
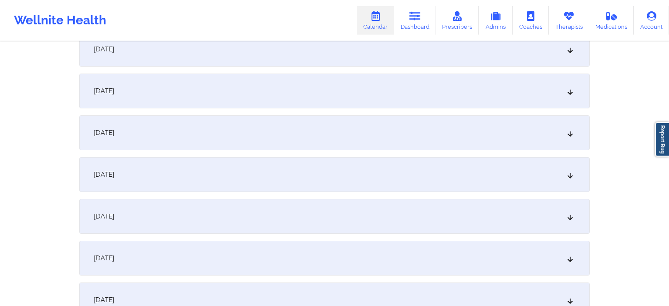
scroll to position [414, 0]
click at [180, 130] on div "October 9, 2025" at bounding box center [334, 130] width 510 height 35
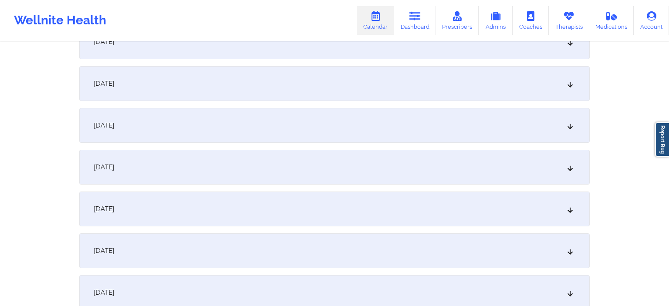
click at [238, 206] on div "October 17, 2025" at bounding box center [334, 209] width 510 height 35
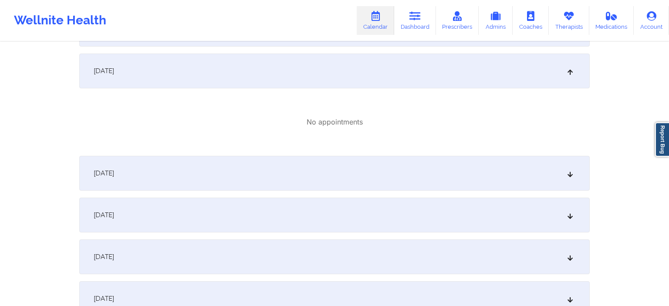
scroll to position [1196, 0]
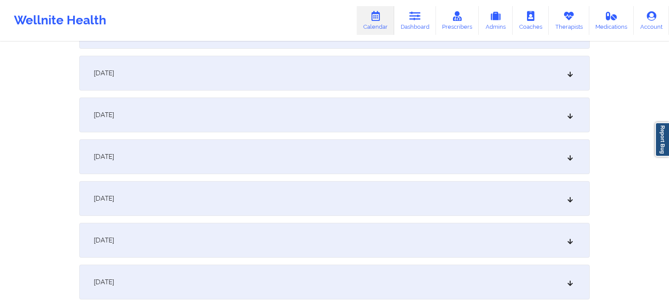
click at [248, 238] on div "October 24, 2025" at bounding box center [334, 240] width 510 height 35
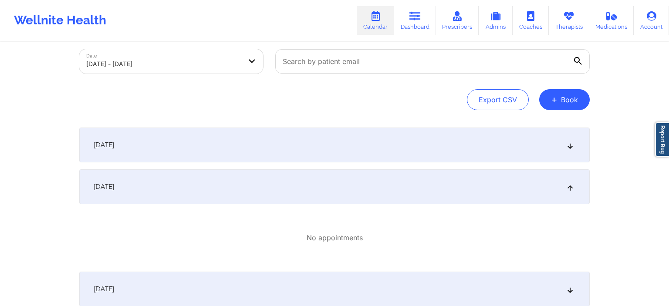
scroll to position [0, 0]
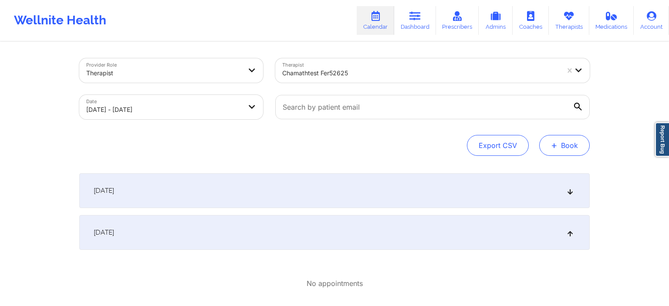
click at [567, 143] on button "+ Book" at bounding box center [564, 145] width 51 height 21
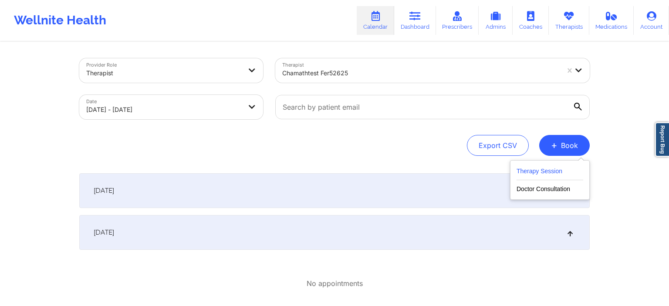
click at [548, 176] on button "Therapy Session" at bounding box center [550, 173] width 67 height 14
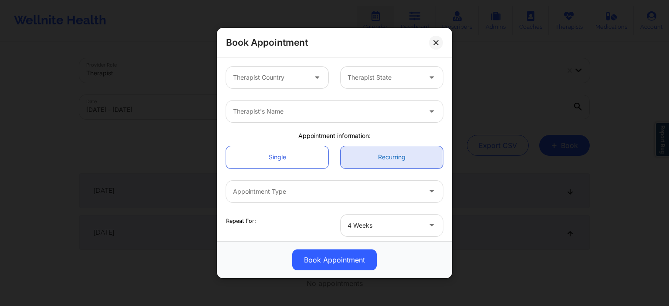
click at [391, 154] on link "Recurring" at bounding box center [392, 157] width 102 height 22
click at [288, 85] on div "Therapist Country" at bounding box center [266, 78] width 81 height 22
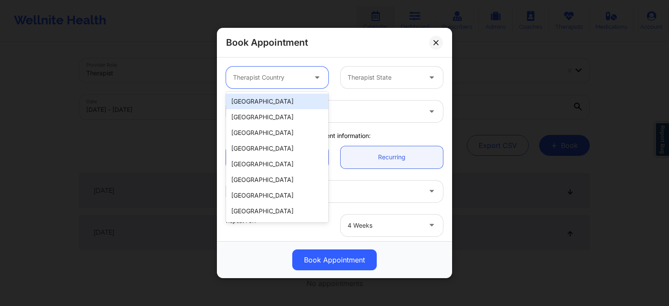
click at [283, 105] on div "[GEOGRAPHIC_DATA]" at bounding box center [277, 102] width 102 height 16
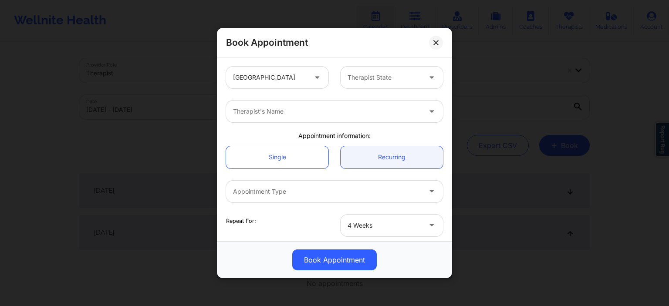
click at [395, 90] on div "United States Therapist State" at bounding box center [334, 78] width 229 height 34
click at [396, 83] on div "Therapist State" at bounding box center [381, 78] width 81 height 22
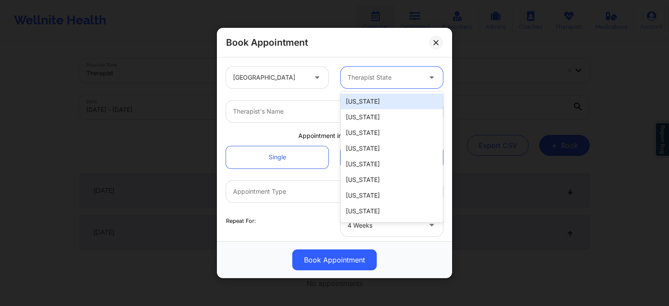
drag, startPoint x: 395, startPoint y: 102, endPoint x: 365, endPoint y: 104, distance: 29.2
click at [394, 101] on div "[US_STATE]" at bounding box center [392, 102] width 102 height 16
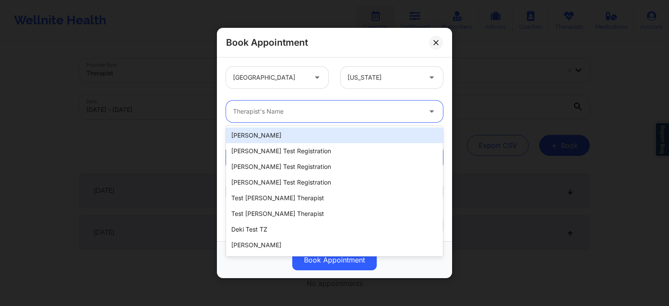
click at [283, 112] on div at bounding box center [327, 111] width 188 height 10
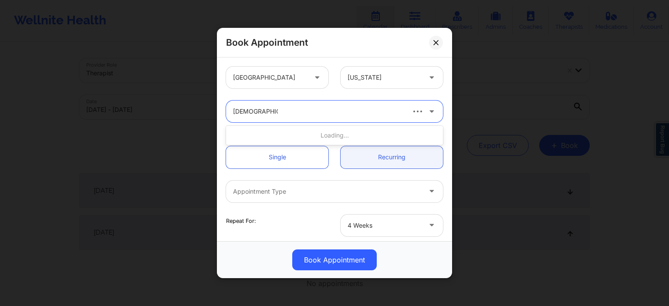
type input "chamathtest fer"
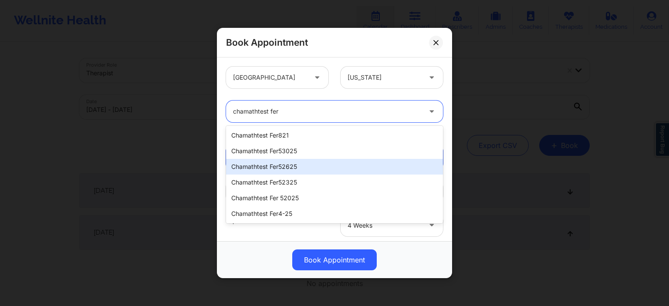
click at [314, 165] on div "chamathtest fer52625" at bounding box center [334, 167] width 217 height 16
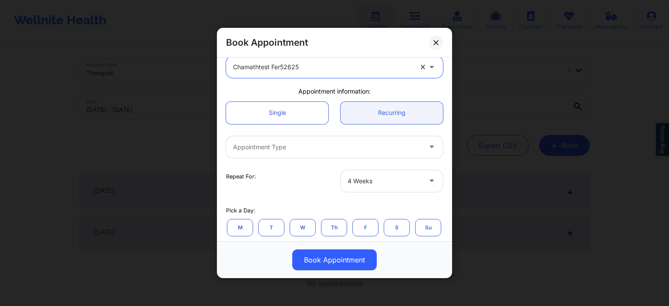
scroll to position [84, 0]
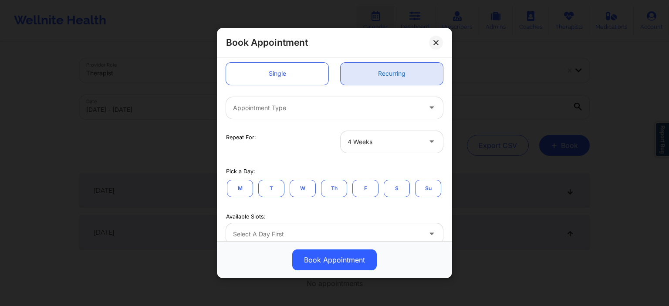
click at [388, 77] on link "Recurring" at bounding box center [392, 73] width 102 height 22
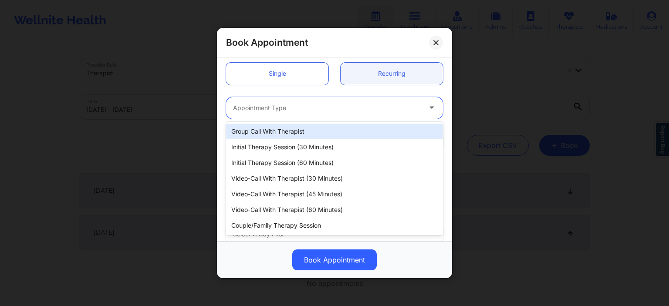
click at [344, 111] on div at bounding box center [327, 108] width 188 height 10
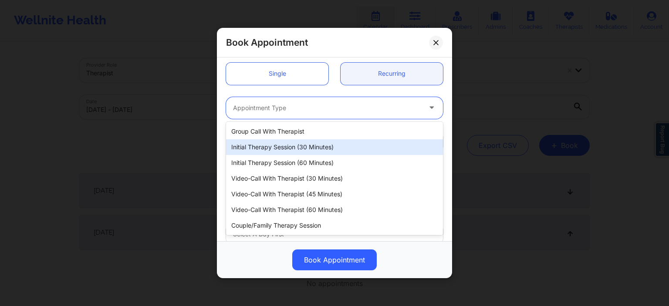
click at [321, 146] on div "Initial Therapy Session (30 minutes)" at bounding box center [334, 147] width 217 height 16
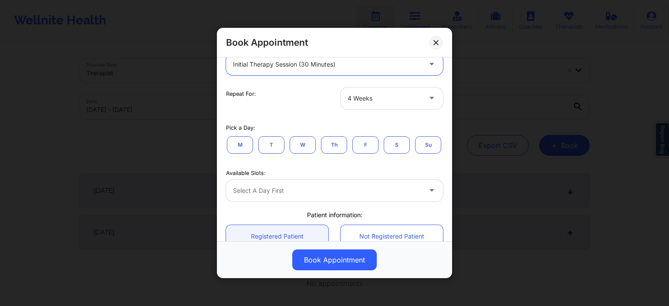
scroll to position [167, 0]
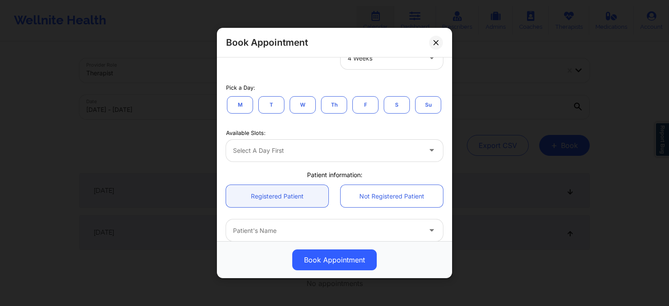
click at [369, 107] on button "F" at bounding box center [365, 104] width 26 height 17
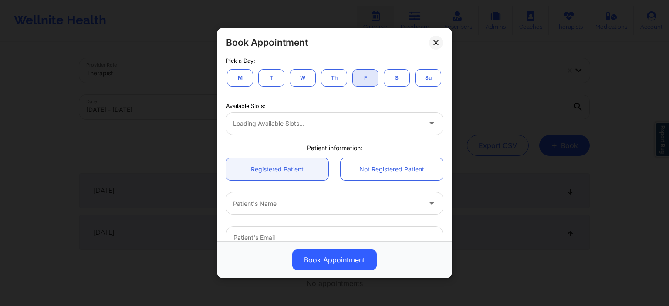
scroll to position [209, 0]
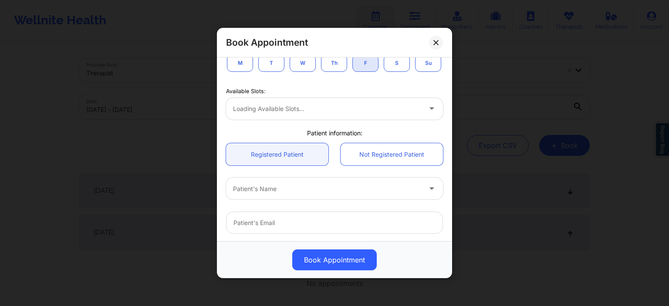
click at [355, 111] on div "Loading available slots..." at bounding box center [334, 109] width 217 height 22
click at [365, 108] on div "Loading available slots..." at bounding box center [334, 109] width 217 height 22
click at [338, 64] on button "Th" at bounding box center [334, 62] width 26 height 17
click at [333, 101] on div "Loading available slots..." at bounding box center [334, 109] width 217 height 22
click at [331, 108] on div "Loading available slots..." at bounding box center [334, 109] width 217 height 22
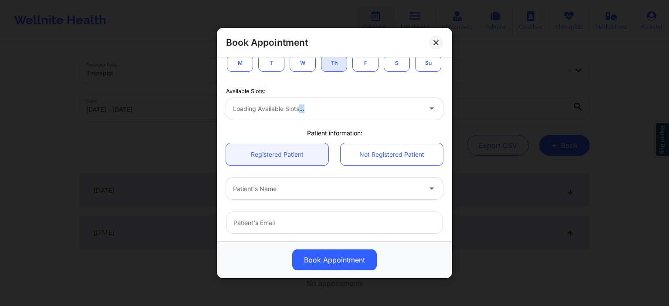
click at [331, 108] on div "Loading available slots..." at bounding box center [334, 109] width 217 height 22
click at [334, 108] on div "Loading available slots..." at bounding box center [334, 109] width 217 height 22
click at [424, 115] on div "Loading available slots..." at bounding box center [334, 109] width 217 height 22
click at [423, 114] on div "Loading available slots..." at bounding box center [334, 109] width 217 height 22
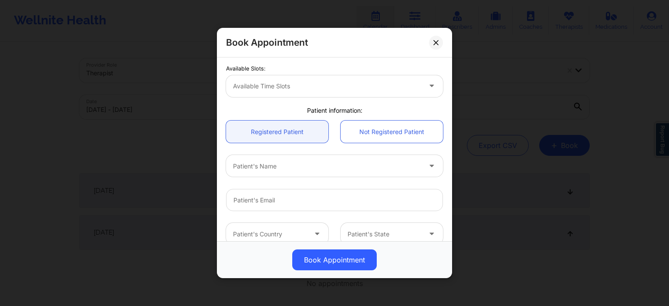
scroll to position [194, 0]
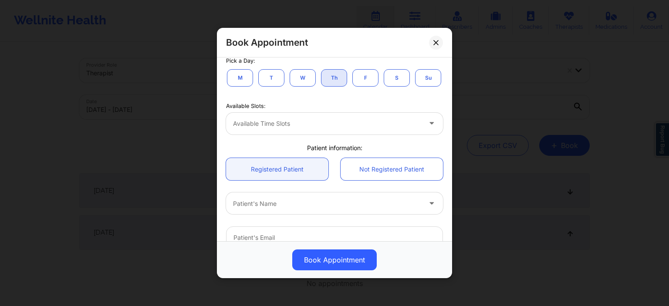
click at [296, 123] on div at bounding box center [327, 123] width 188 height 10
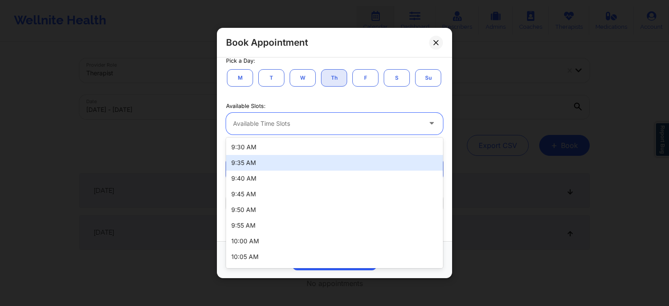
drag, startPoint x: 277, startPoint y: 152, endPoint x: 267, endPoint y: 163, distance: 15.4
click at [267, 163] on div "9:30 AM 9:35 AM 9:40 AM 9:45 AM 9:50 AM 9:55 AM 10:00 AM 10:05 AM 10:10 AM 10:1…" at bounding box center [334, 203] width 217 height 131
click at [268, 163] on div "9:35 AM" at bounding box center [334, 163] width 217 height 16
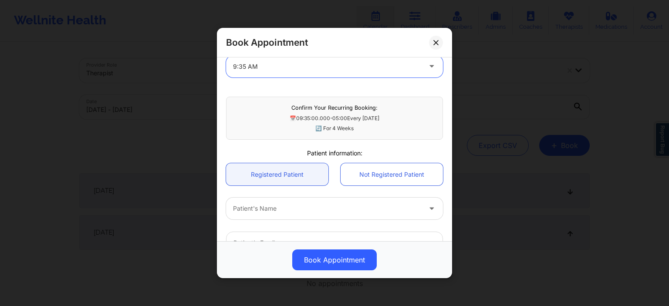
scroll to position [236, 0]
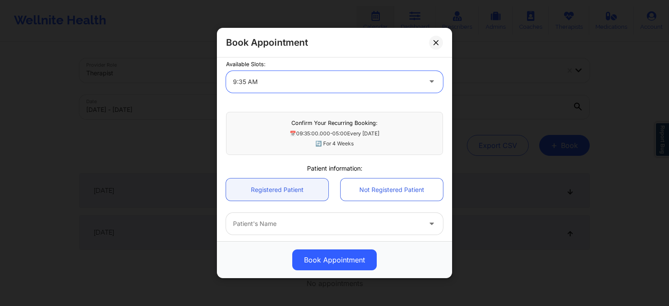
click at [284, 81] on div at bounding box center [327, 82] width 188 height 10
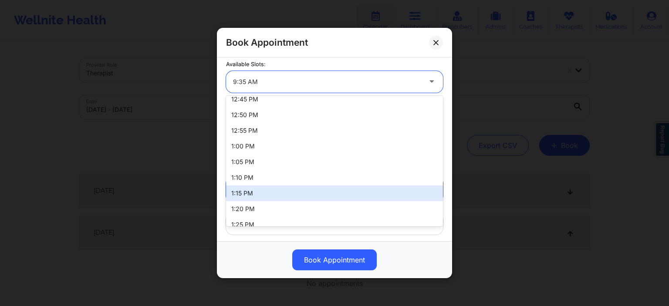
scroll to position [439, 0]
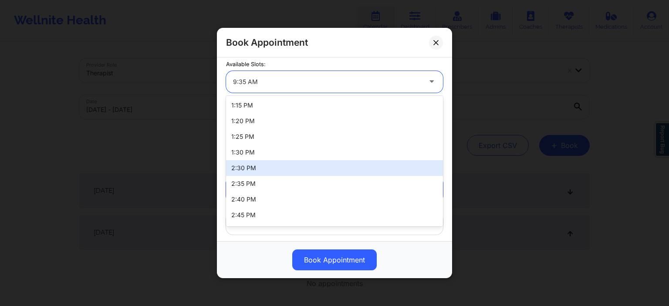
click at [255, 171] on div "2:30 PM" at bounding box center [334, 168] width 217 height 16
